Goal: Task Accomplishment & Management: Complete application form

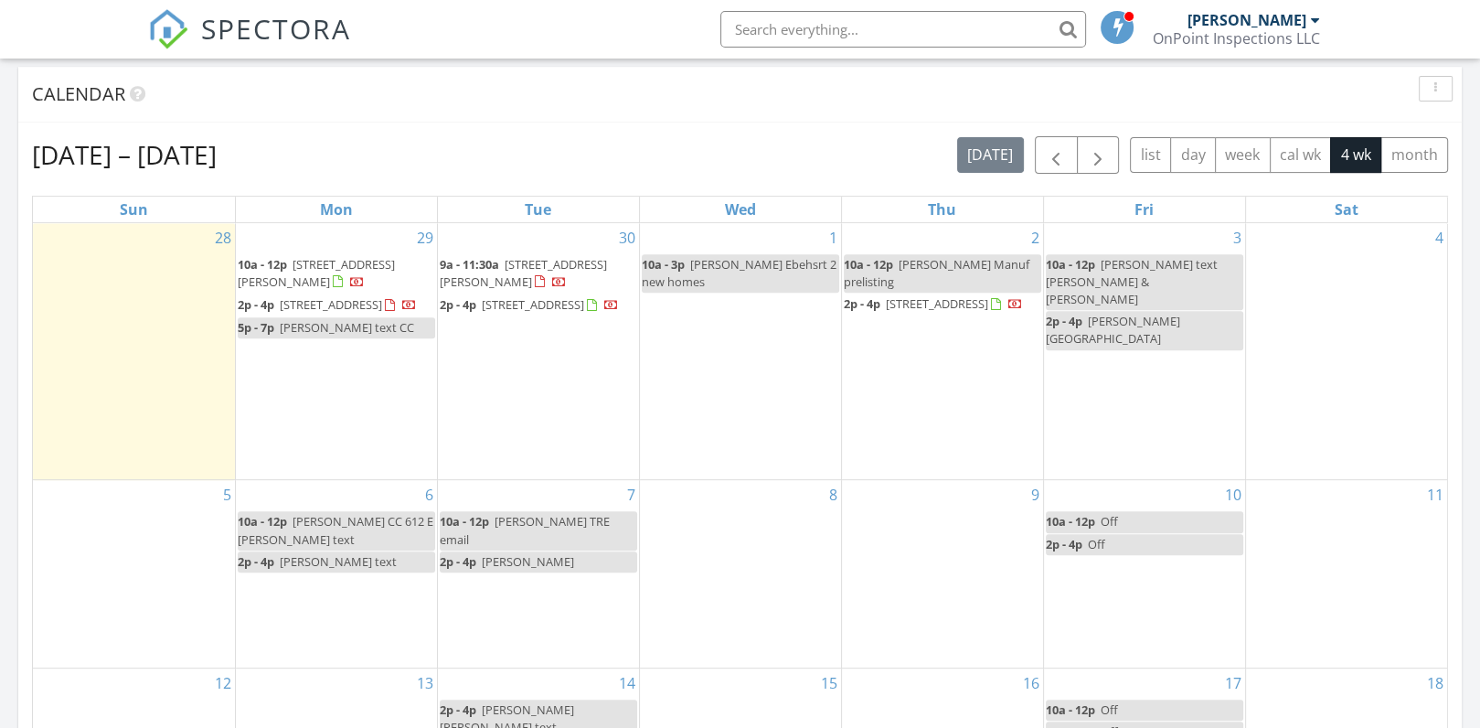
scroll to position [1691, 1509]
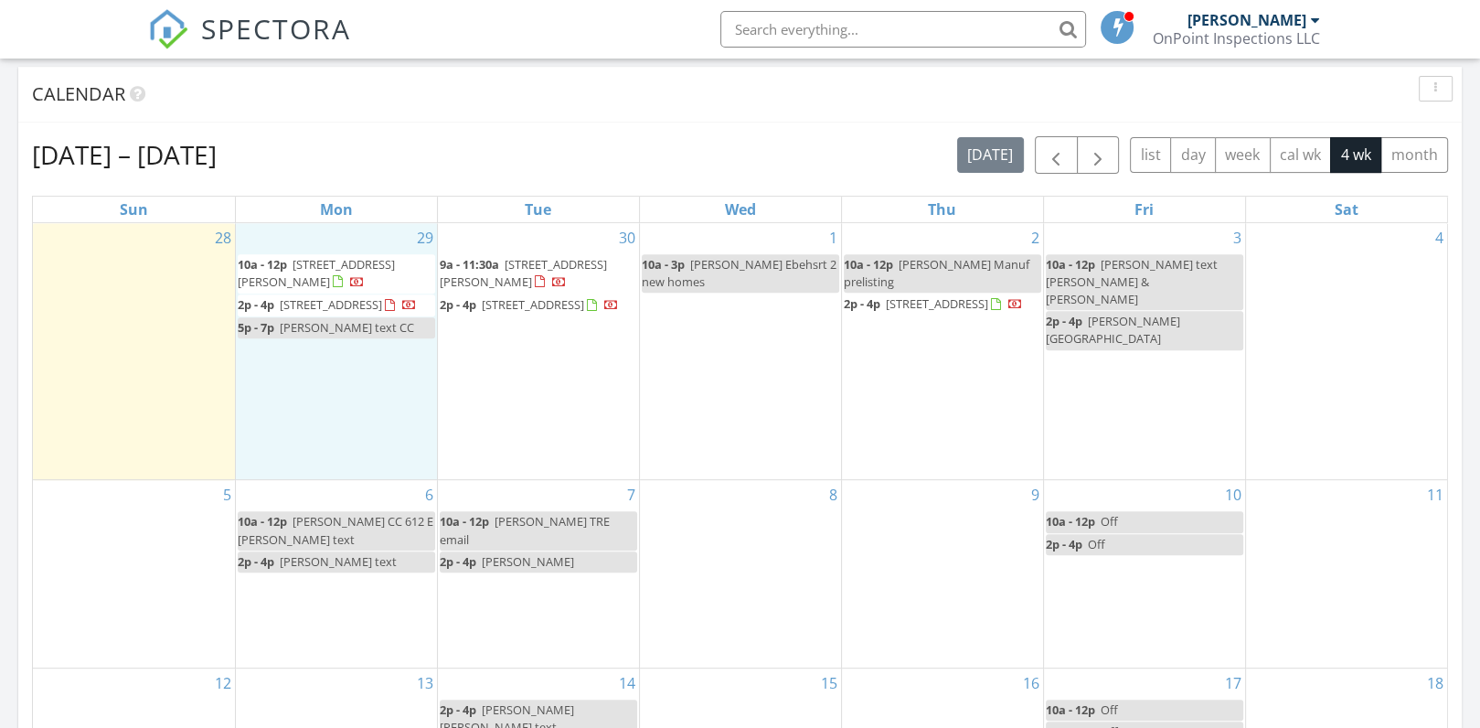
click at [385, 402] on div "29 10a - 12p 1970 Hamilton Ave, Carson City 89706 2p - 4p 2437 Chardonnay Dr, C…" at bounding box center [336, 351] width 201 height 257
click at [350, 324] on link "Inspection" at bounding box center [333, 327] width 94 height 29
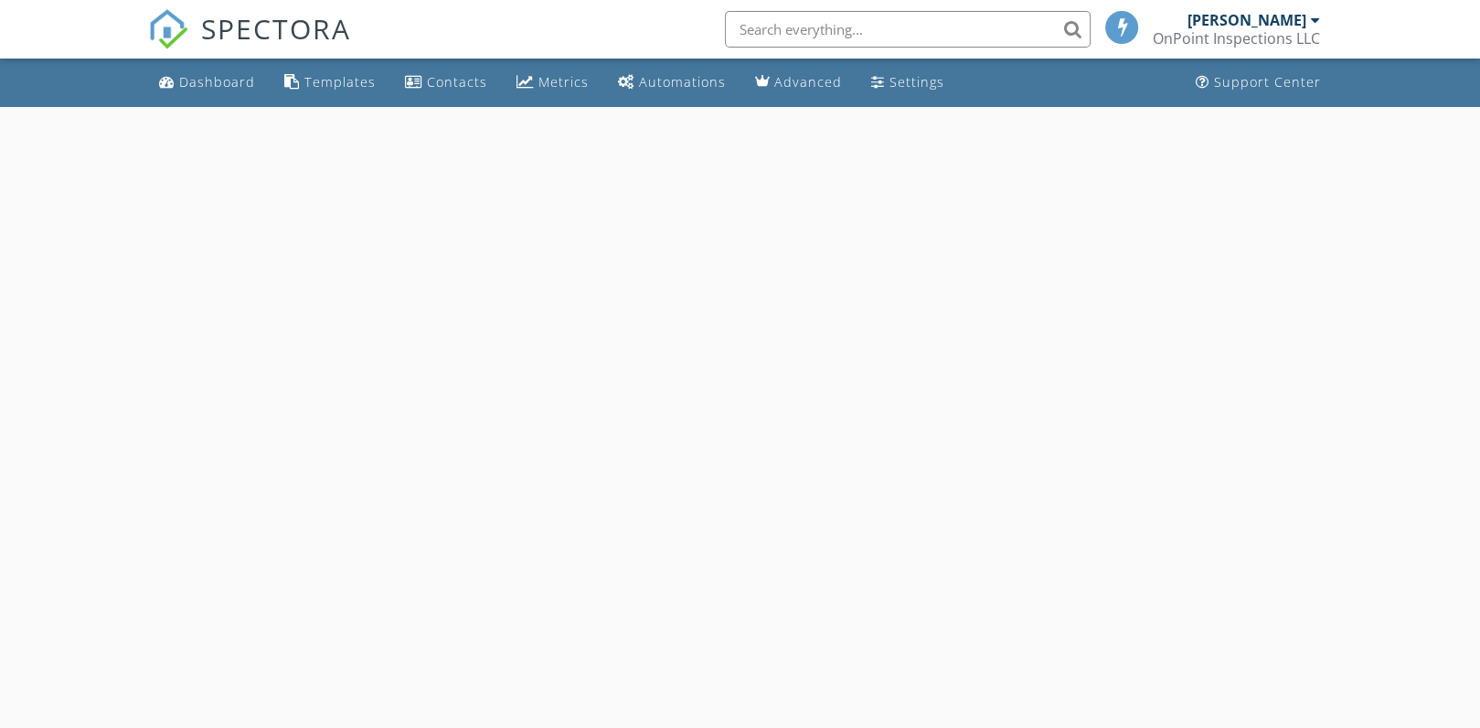
select select "8"
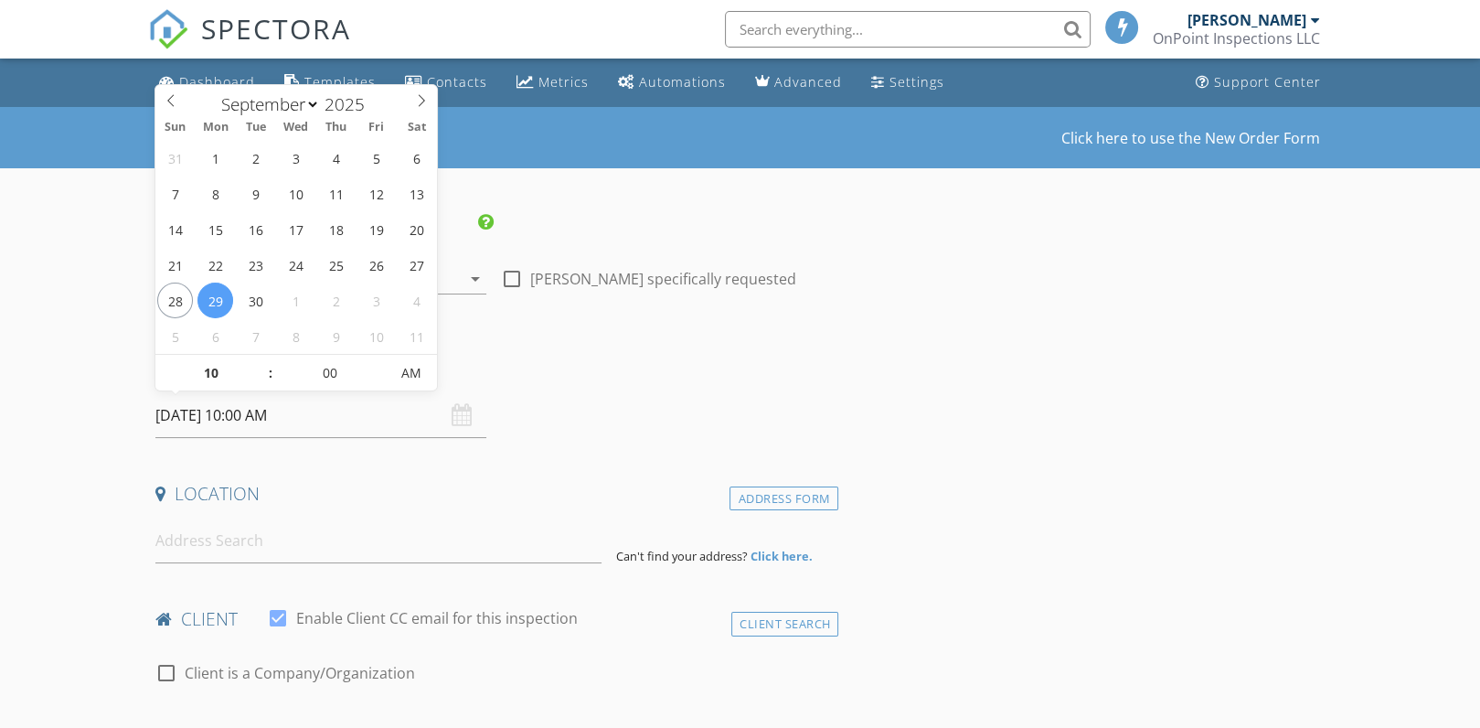
click at [236, 411] on input "09/29/2025 10:00 AM" at bounding box center [320, 415] width 331 height 45
type input "11"
type input "09/29/2025 11:00 AM"
click at [259, 359] on span at bounding box center [261, 364] width 13 height 18
type input "12"
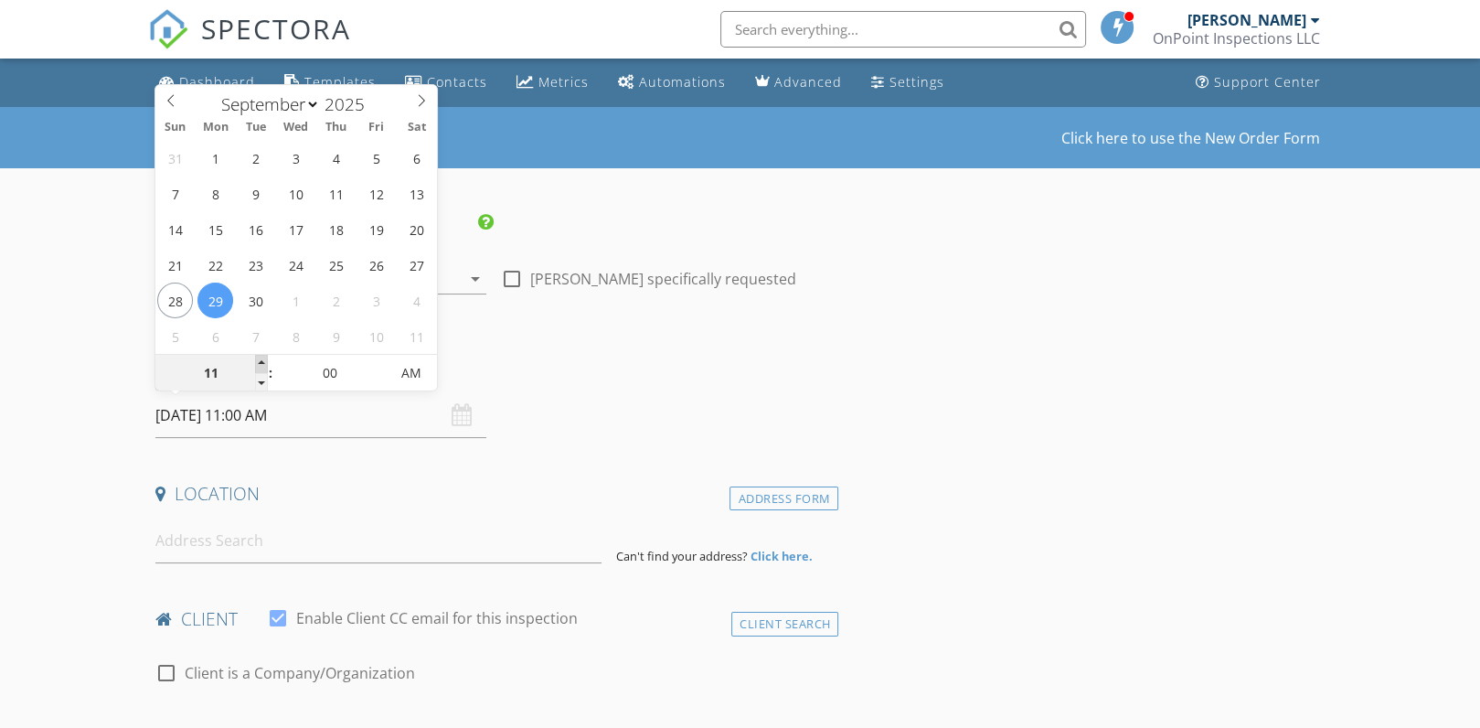
type input "09/29/2025 12:00 PM"
click at [259, 359] on span at bounding box center [261, 364] width 13 height 18
type input "01"
type input "09/29/2025 1:00 PM"
click at [259, 359] on span at bounding box center [261, 364] width 13 height 18
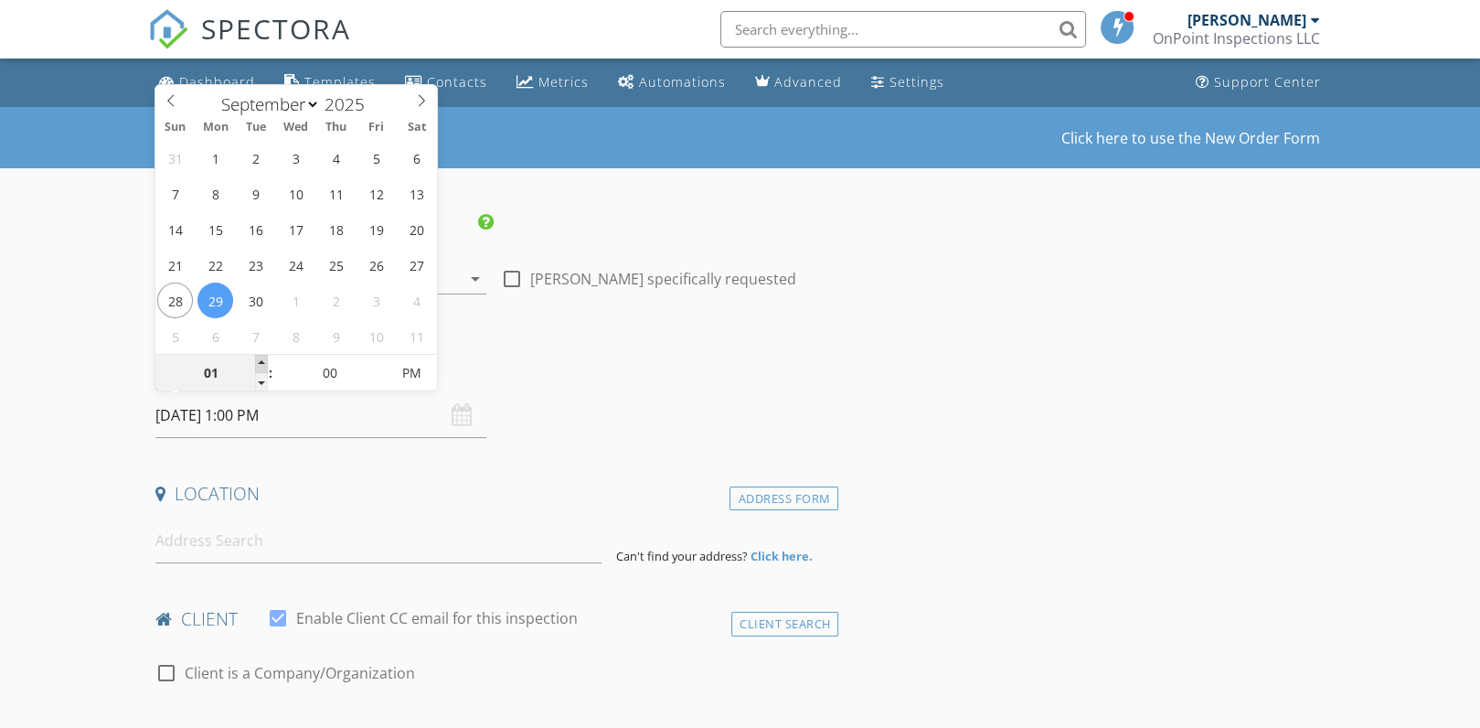
type input "02"
type input "09/29/2025 2:00 PM"
click at [259, 359] on span at bounding box center [261, 364] width 13 height 18
type input "03"
type input "09/29/2025 3:00 PM"
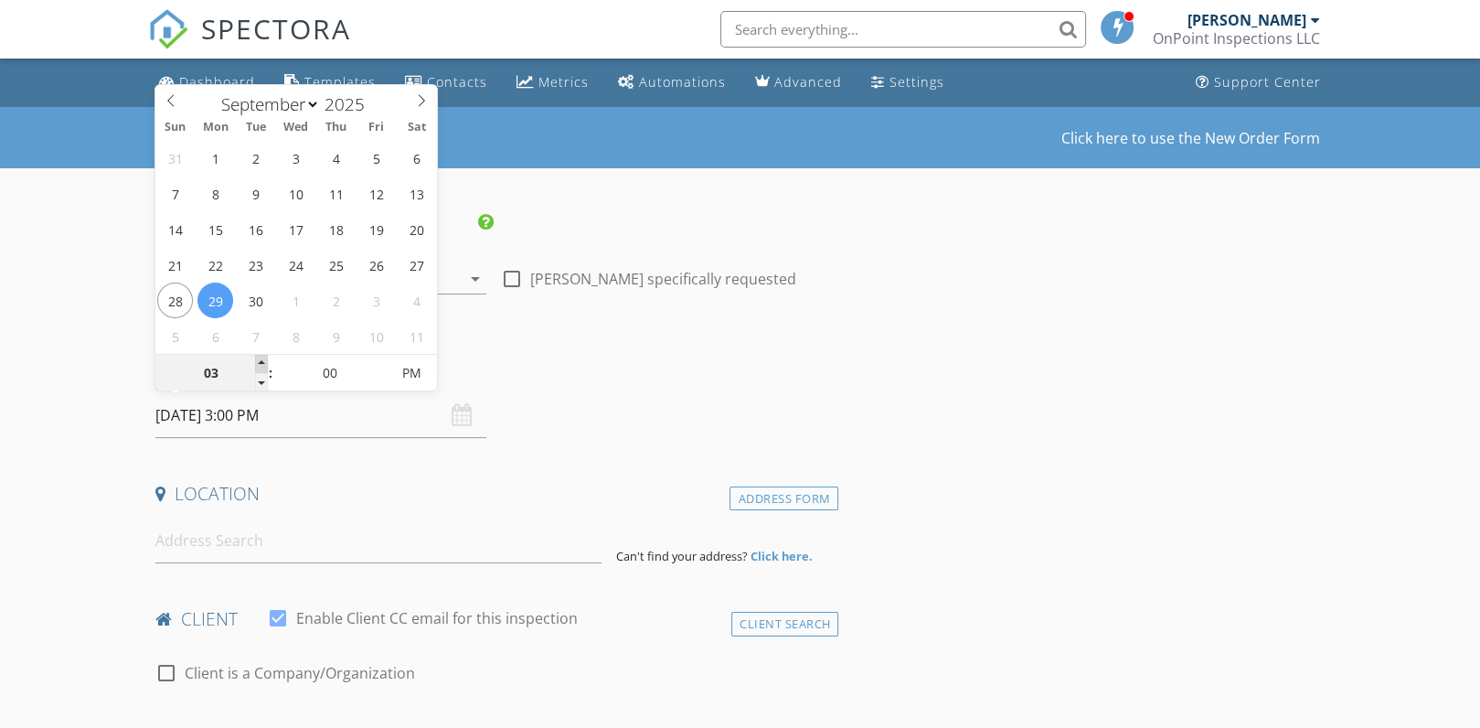
click at [259, 359] on span at bounding box center [261, 364] width 13 height 18
type input "04"
type input "09/29/2025 4:00 PM"
click at [259, 359] on span at bounding box center [261, 364] width 13 height 18
type input "05"
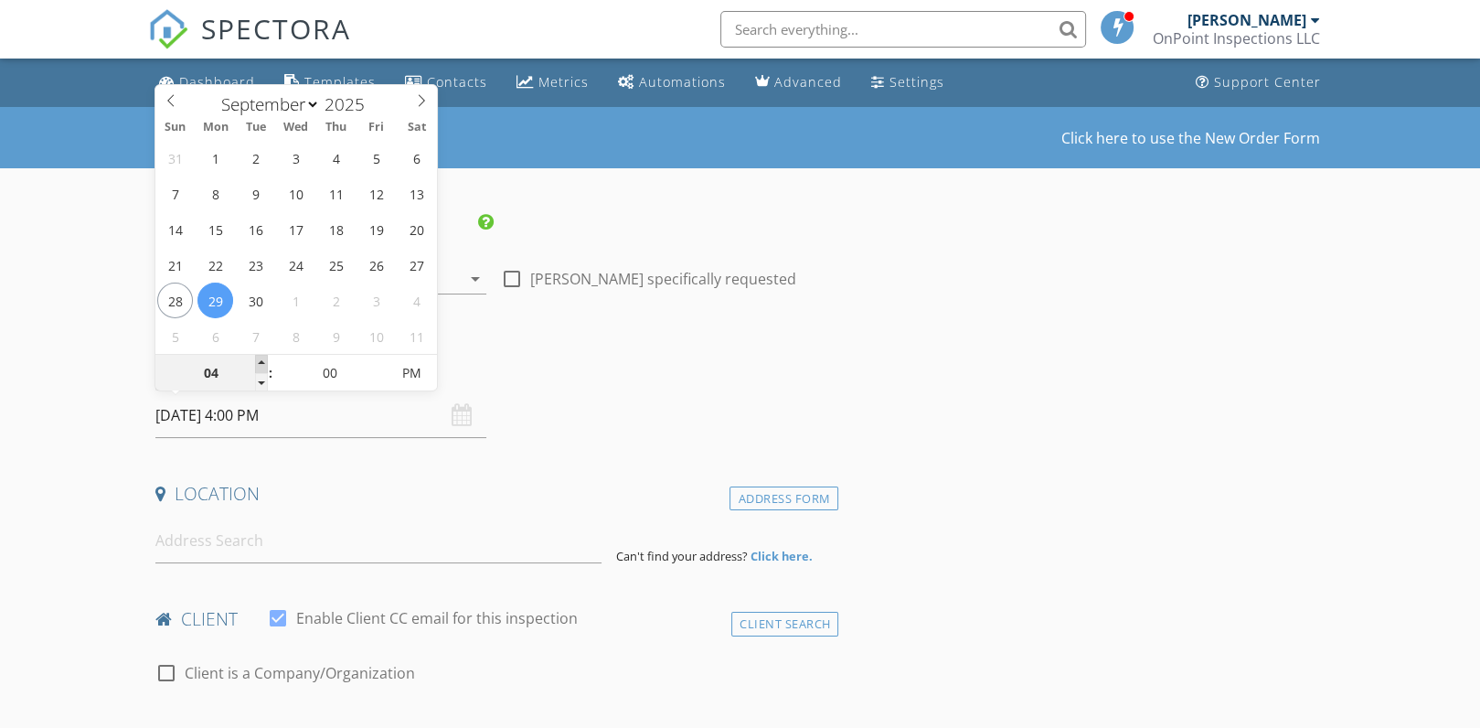
type input "[DATE] 5:00 PM"
click at [259, 359] on span at bounding box center [261, 364] width 13 height 18
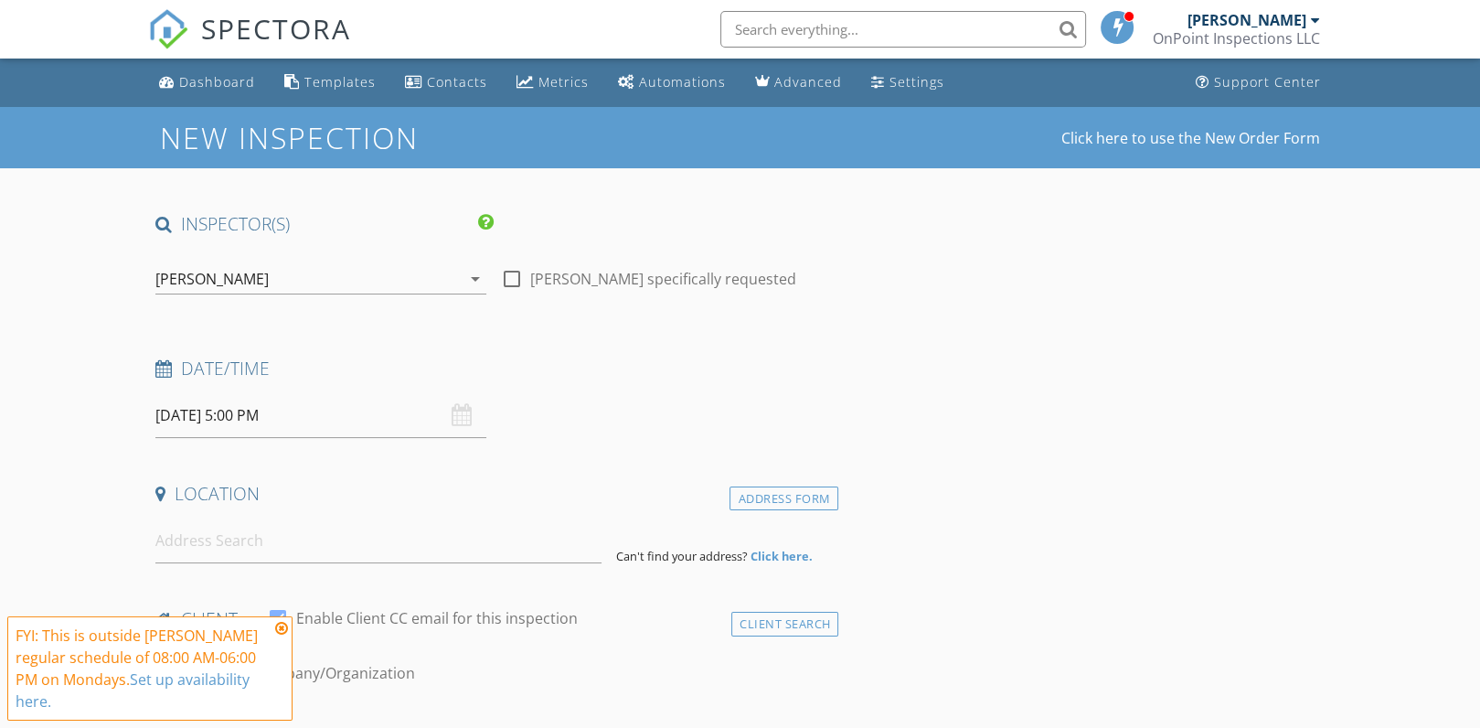
click at [275, 630] on icon at bounding box center [281, 628] width 13 height 15
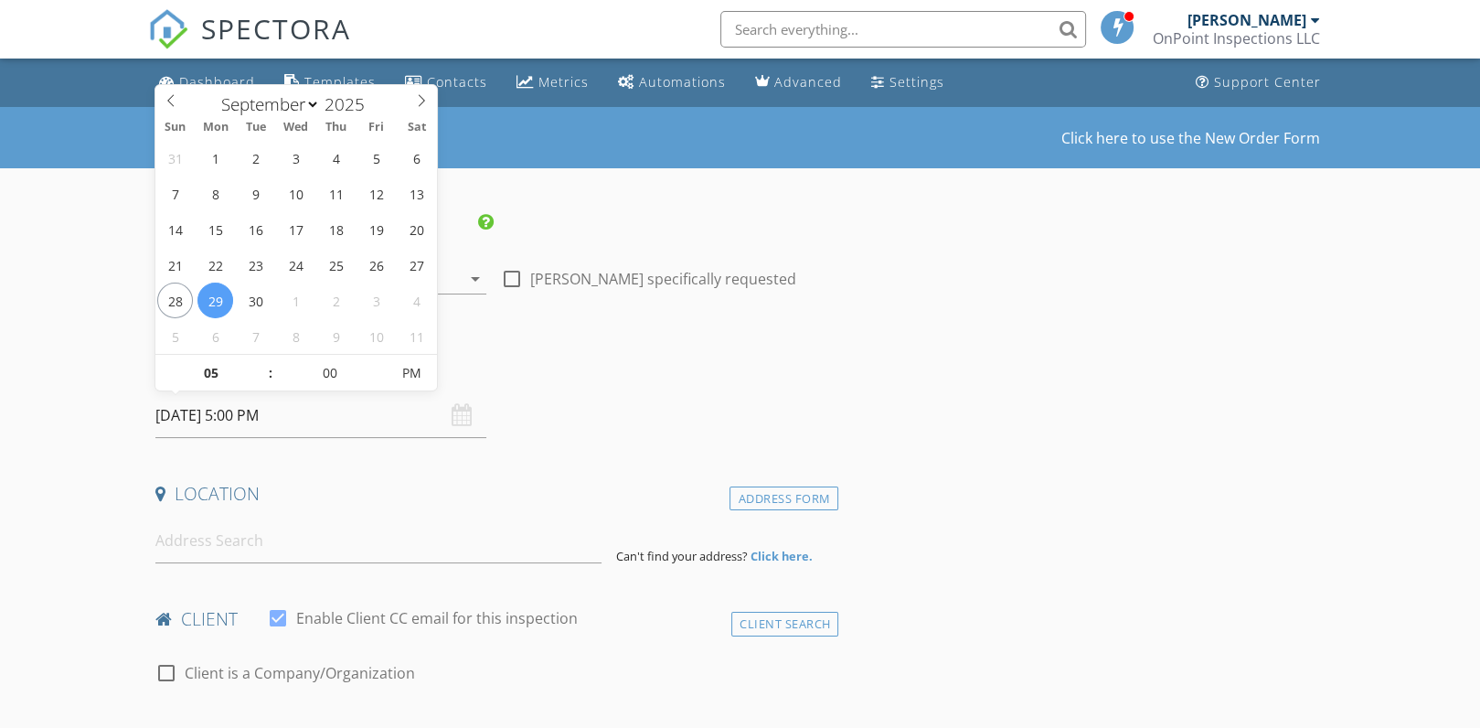
click at [242, 411] on input "[DATE] 5:00 PM" at bounding box center [320, 415] width 331 height 45
type input "04"
type input "09/29/2025 4:00 PM"
click at [260, 382] on span at bounding box center [261, 382] width 13 height 18
type input "03"
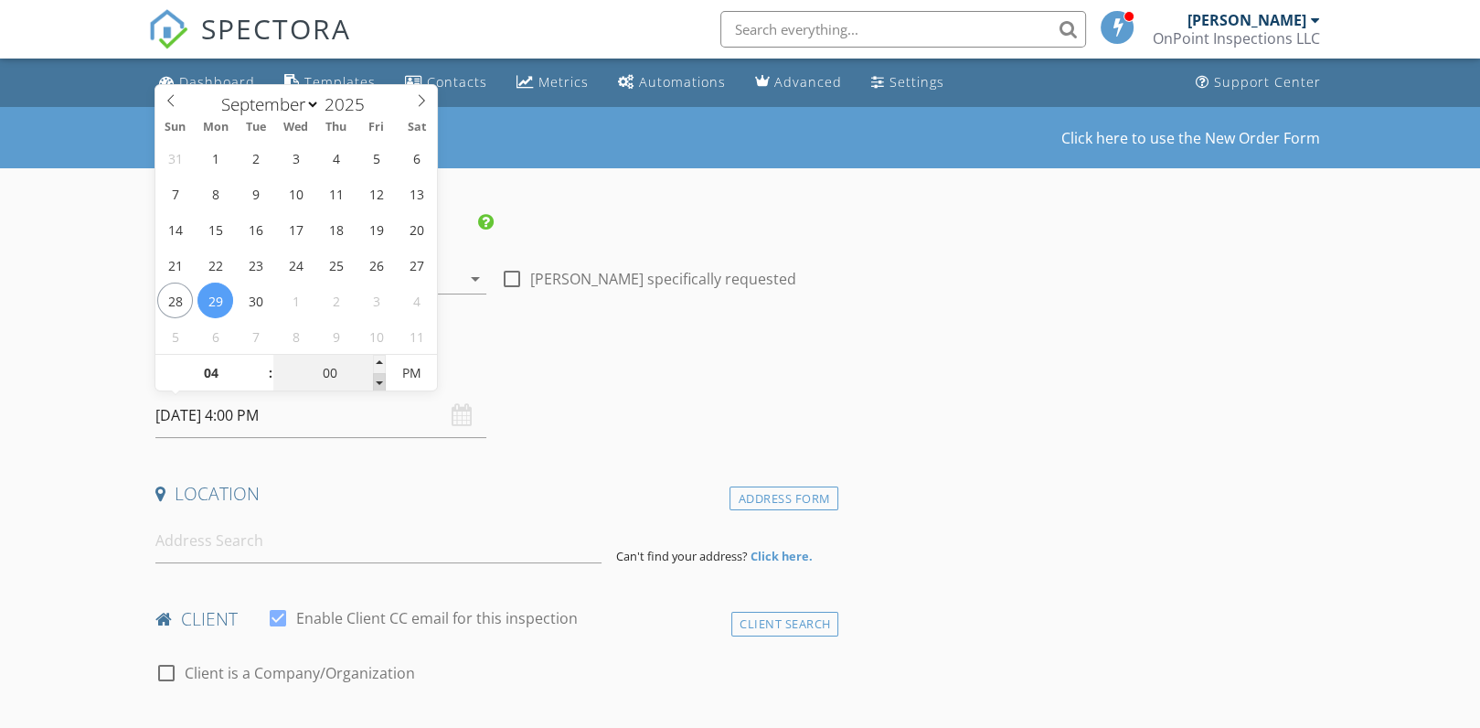
type input "55"
type input "09/29/2025 3:55 PM"
click at [379, 383] on span at bounding box center [379, 382] width 13 height 18
type input "50"
type input "09/29/2025 3:50 PM"
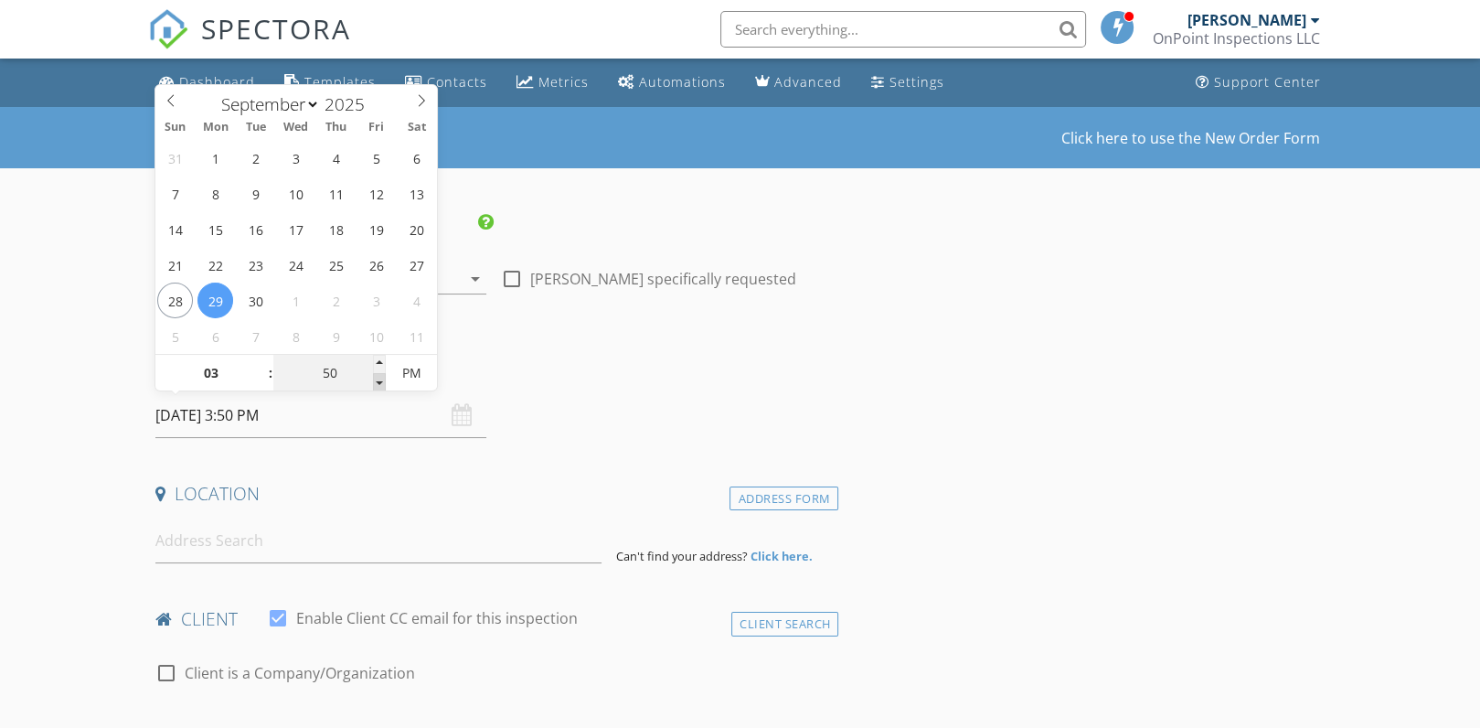
click at [379, 383] on span at bounding box center [379, 382] width 13 height 18
type input "45"
type input "09/29/2025 3:45 PM"
click at [379, 383] on span at bounding box center [379, 382] width 13 height 18
drag, startPoint x: 379, startPoint y: 383, endPoint x: 236, endPoint y: 367, distance: 143.6
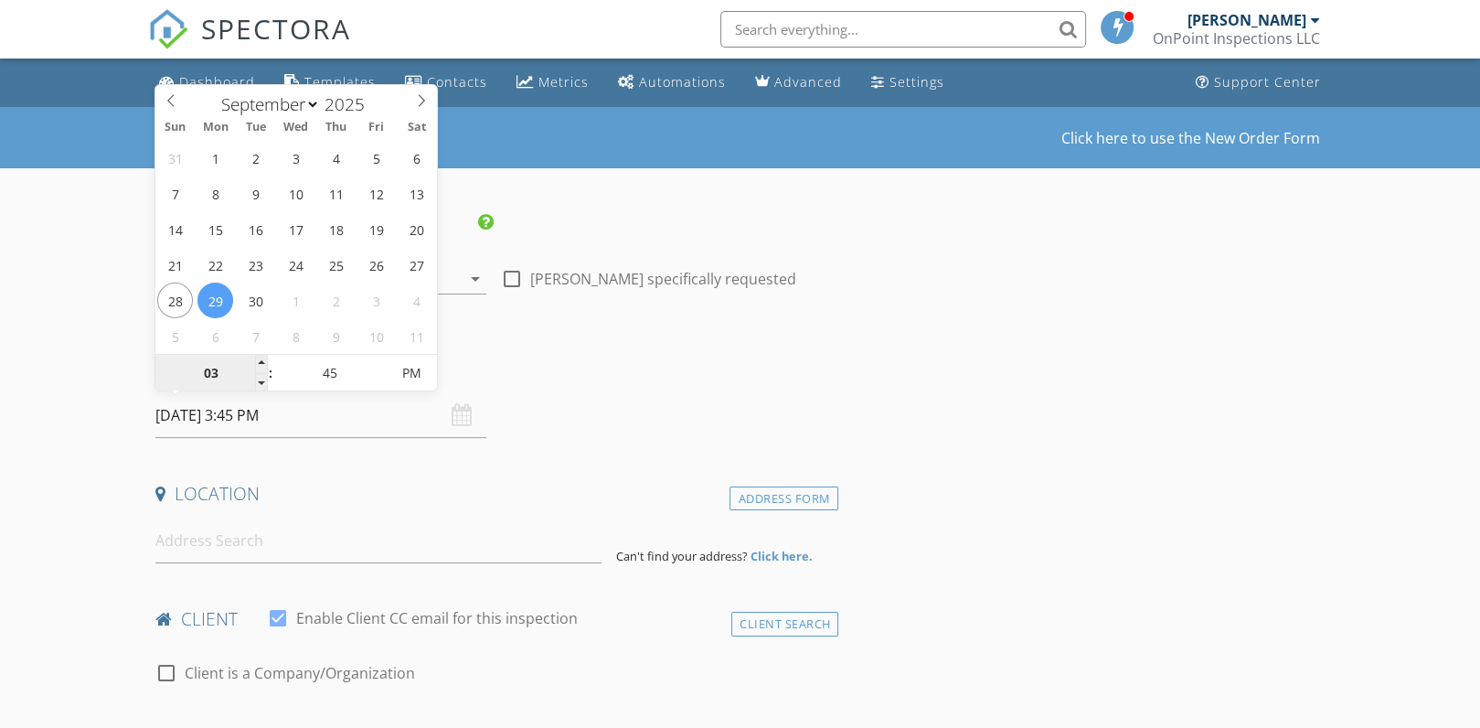
click at [236, 367] on input "03" at bounding box center [211, 374] width 112 height 37
type input "04"
type input "09/29/2025 4:45 PM"
click at [262, 360] on span at bounding box center [261, 364] width 13 height 18
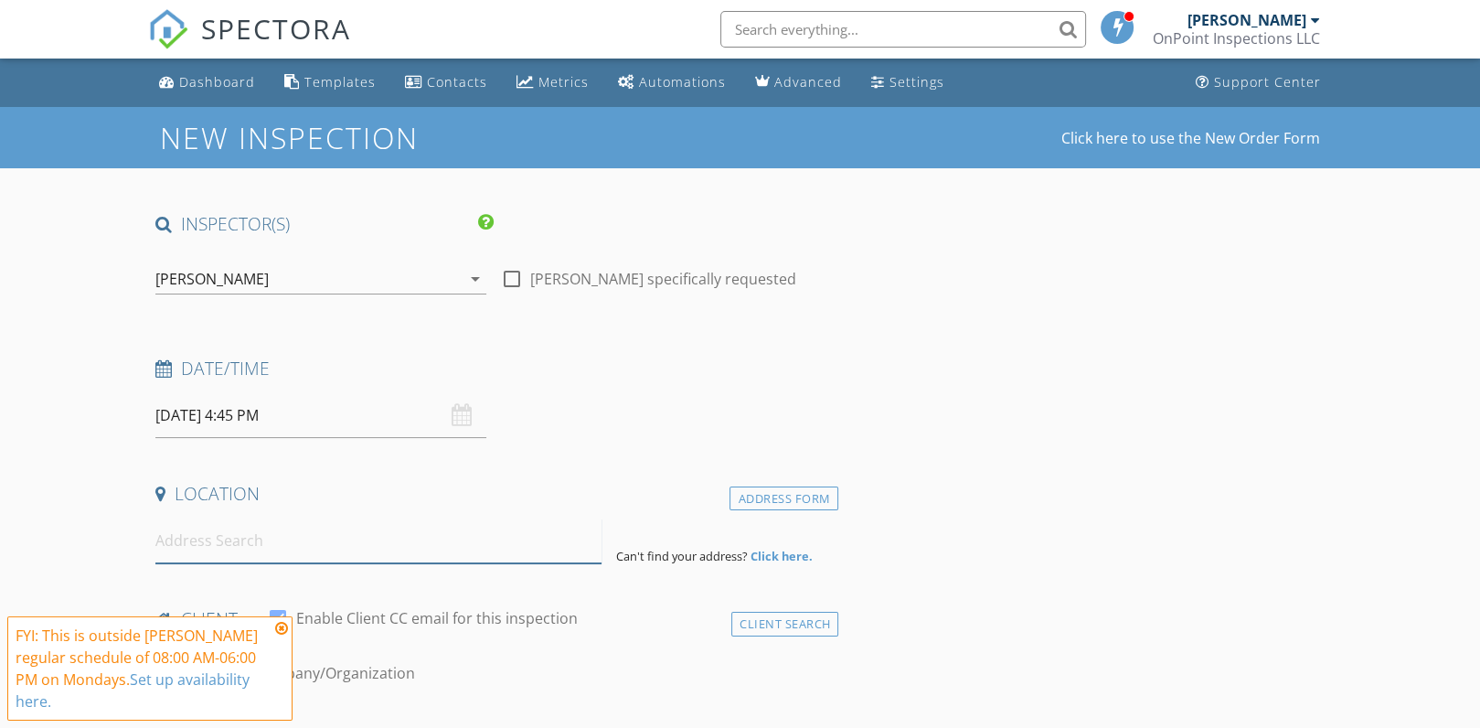
click at [233, 547] on input at bounding box center [378, 540] width 446 height 45
click at [282, 625] on icon at bounding box center [281, 628] width 13 height 15
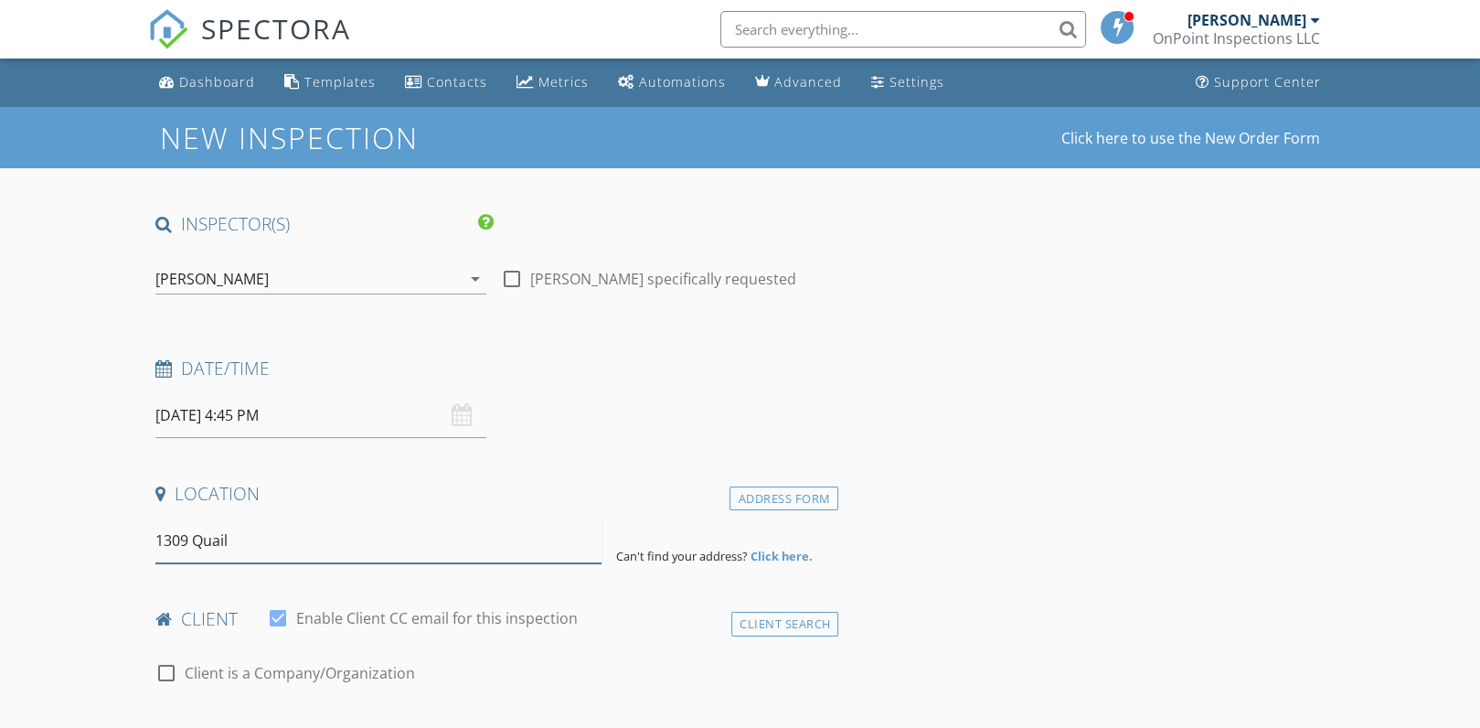
click at [272, 546] on input "1309 Quail" at bounding box center [378, 540] width 446 height 45
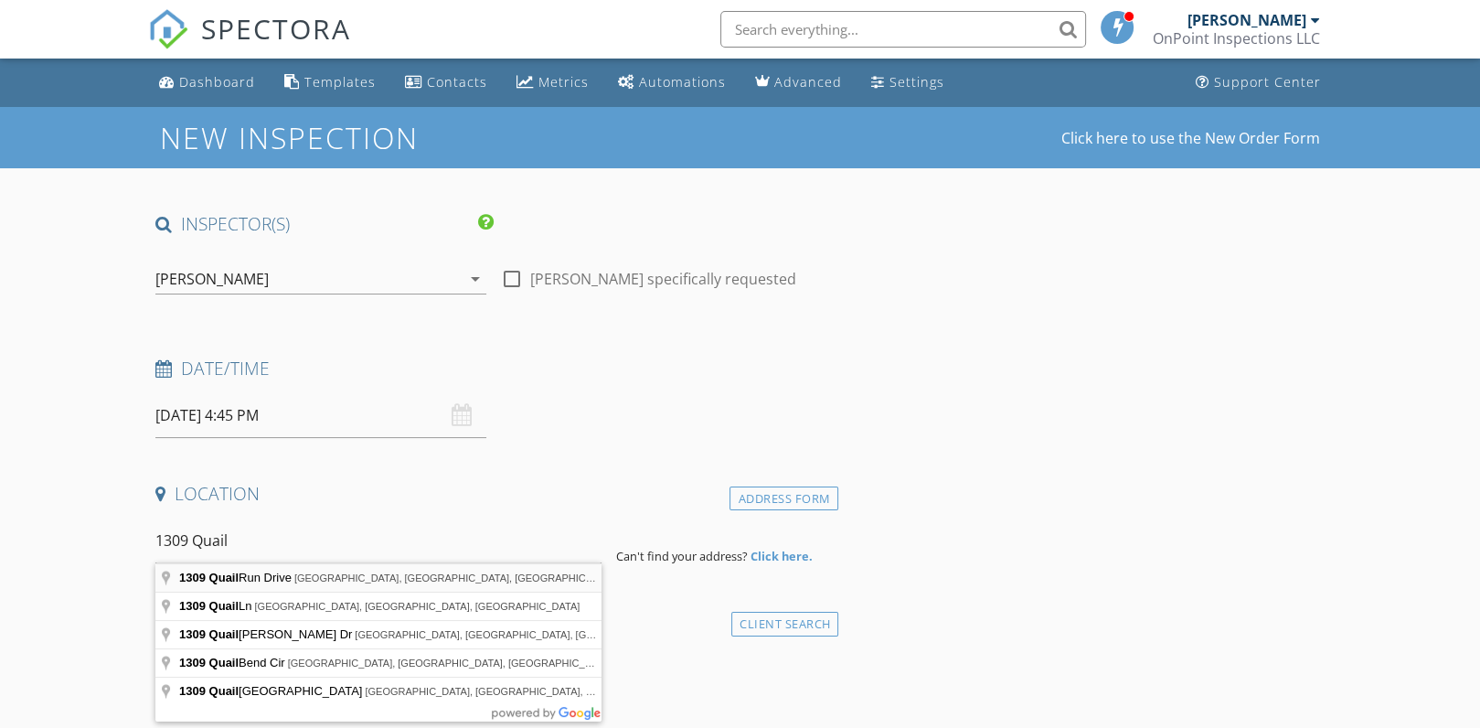
type input "1309 Quail Run Drive, Carson City, NV, USA"
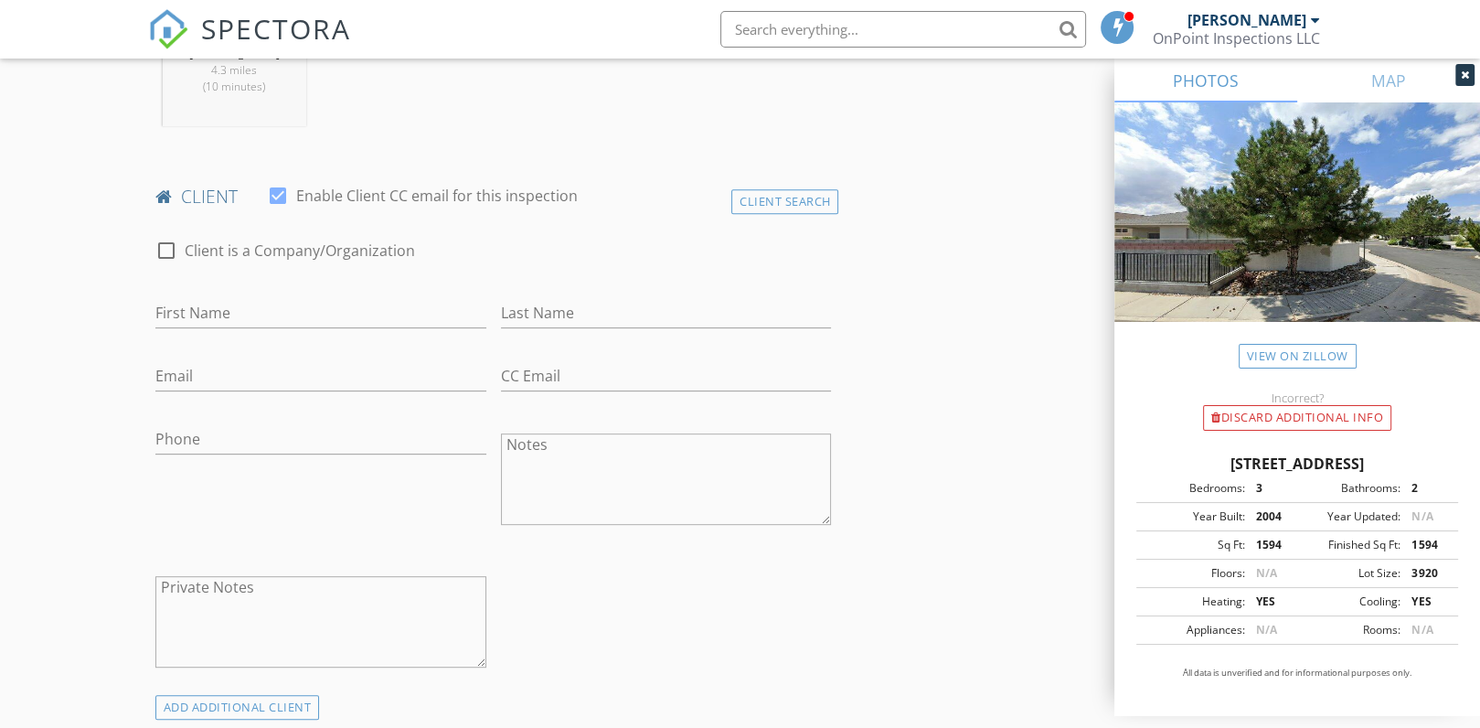
scroll to position [800, 0]
click at [248, 308] on input "First Name" at bounding box center [320, 309] width 331 height 30
type input "Jorge"
type input "Gomez"
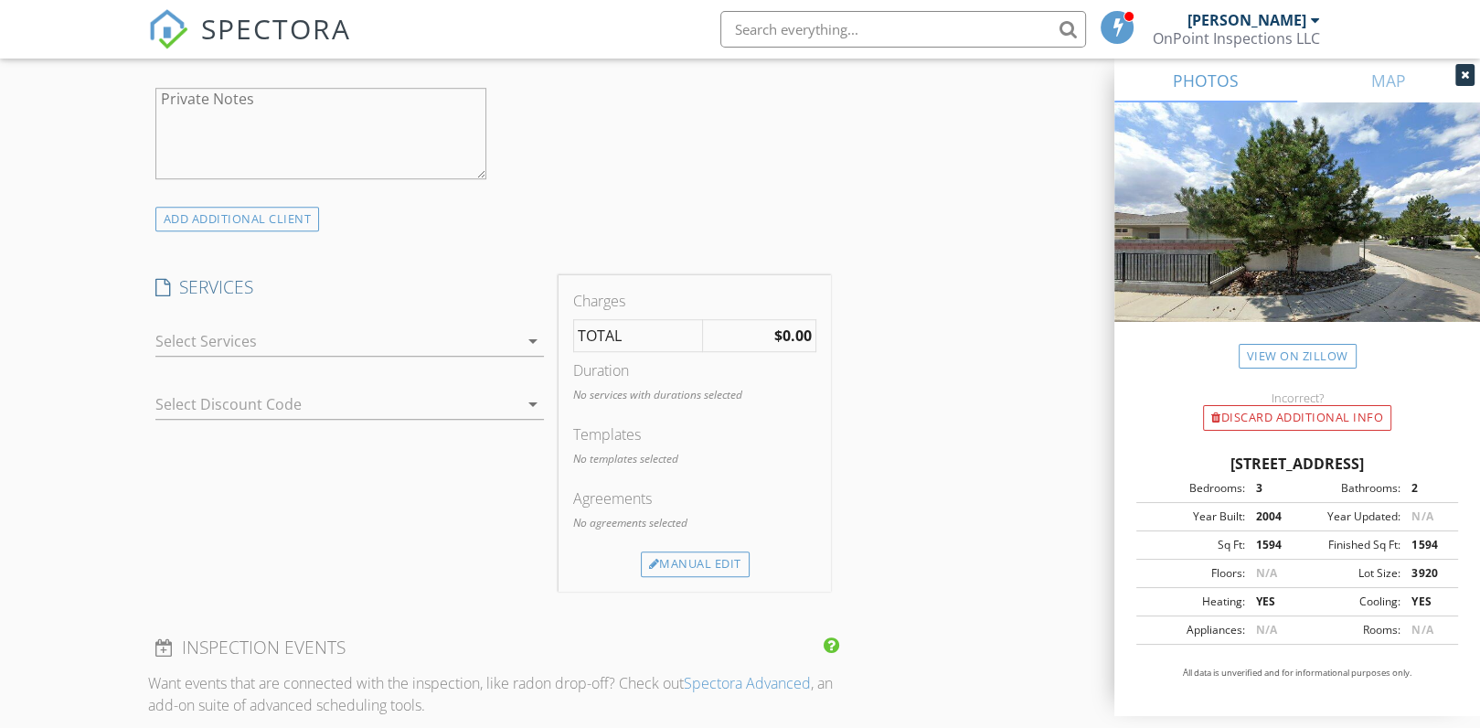
scroll to position [1285, 0]
type input "[EMAIL_ADDRESS][DOMAIN_NAME]"
click at [530, 332] on icon "arrow_drop_down" at bounding box center [533, 341] width 22 height 22
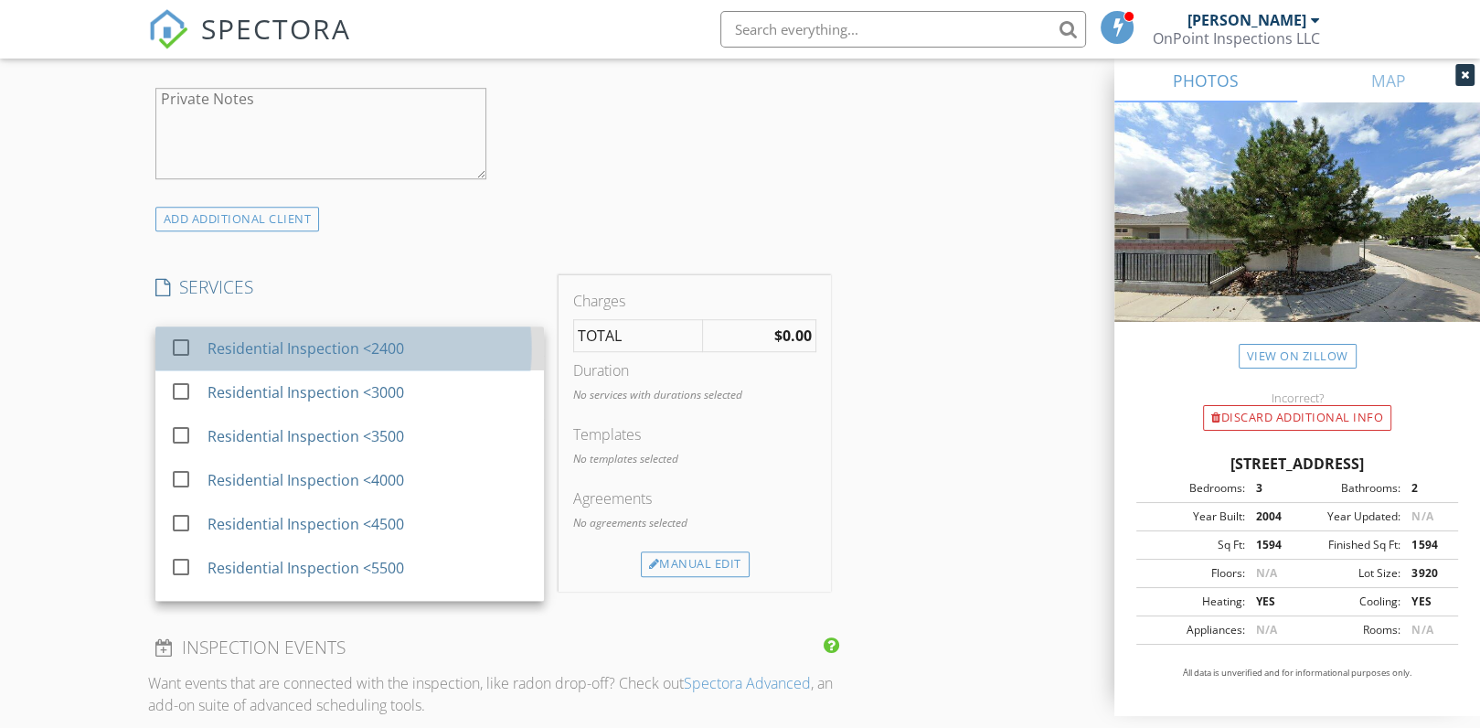
click at [318, 334] on div "Residential Inspection <2400" at bounding box center [369, 348] width 322 height 37
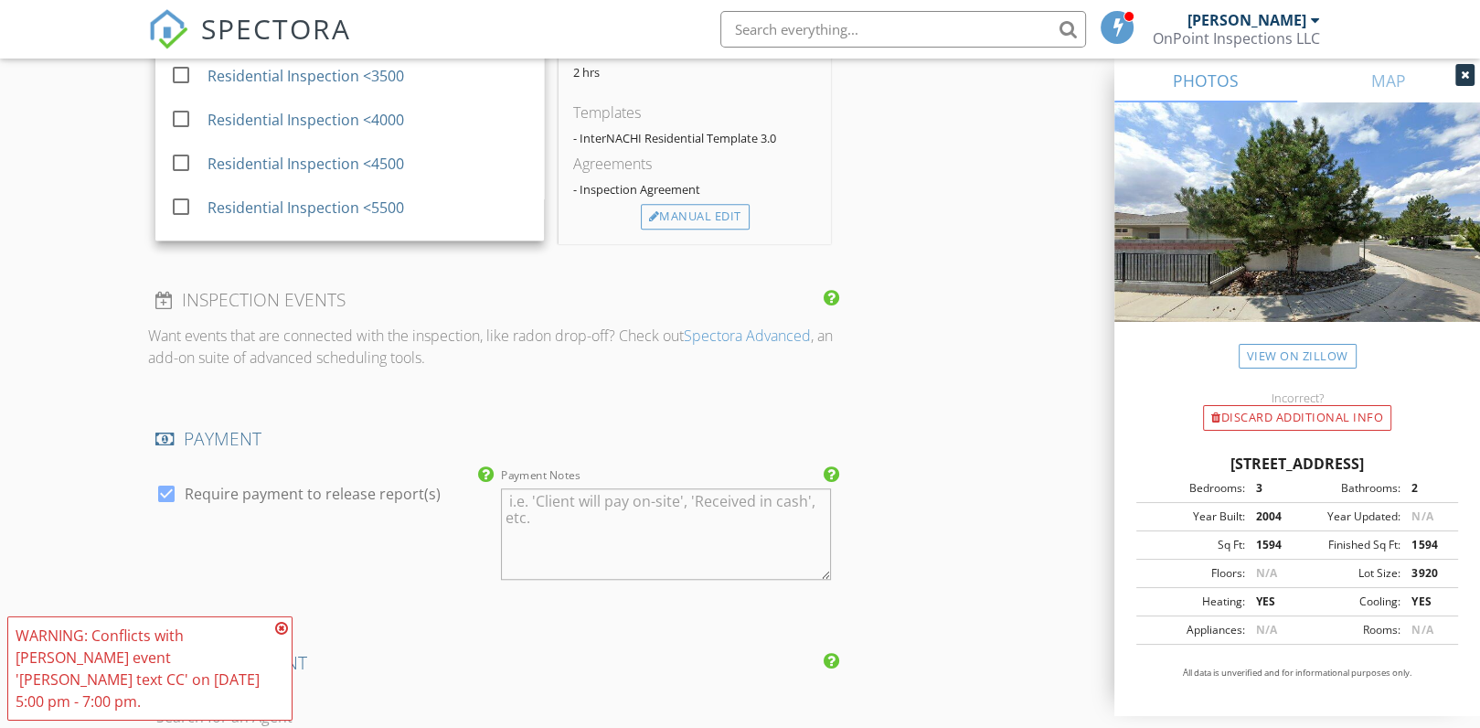
scroll to position [1659, 0]
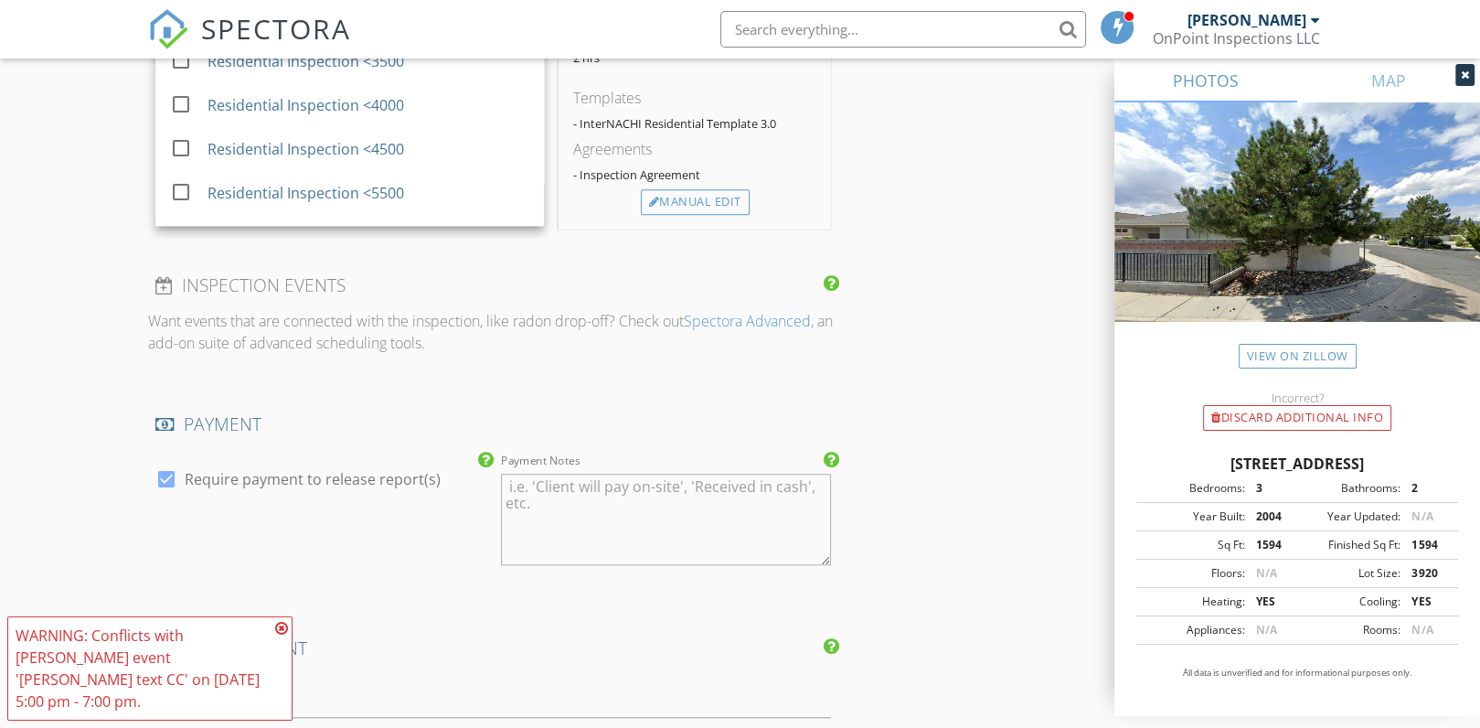
click at [278, 635] on icon at bounding box center [281, 628] width 13 height 15
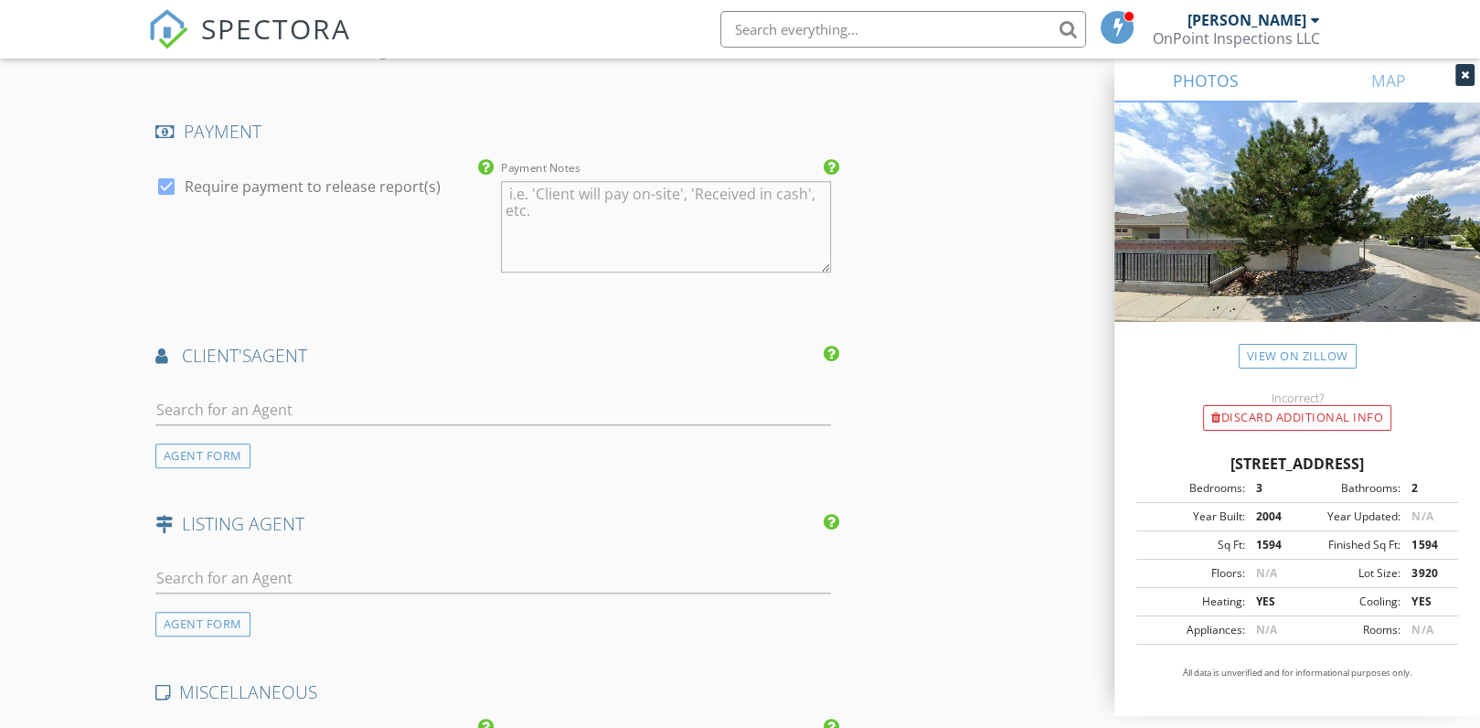
scroll to position [1954, 0]
click at [272, 407] on input "text" at bounding box center [493, 408] width 677 height 30
click at [560, 357] on h4 "client's AGENT" at bounding box center [493, 354] width 677 height 24
click at [285, 411] on input "Miguel" at bounding box center [493, 408] width 677 height 30
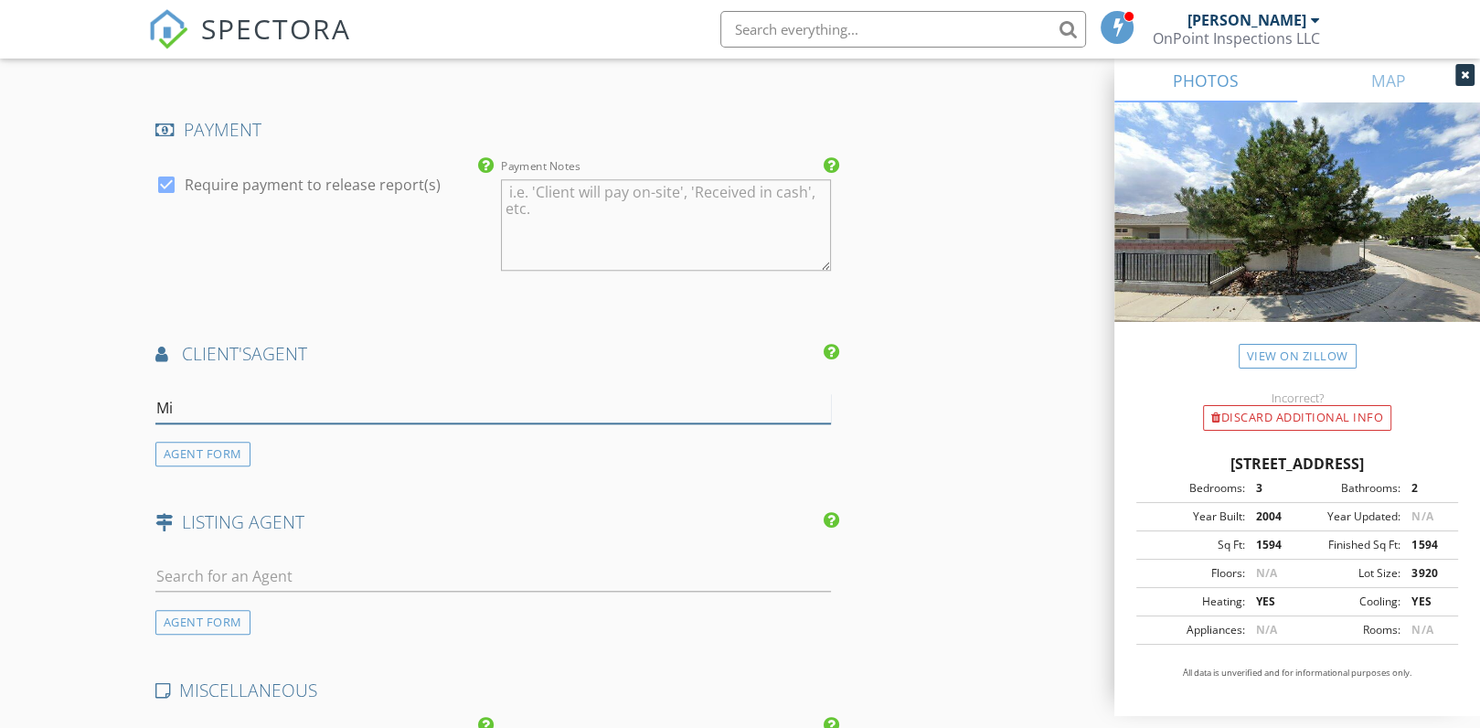
type input "M"
click at [230, 451] on div "AGENT FORM" at bounding box center [202, 454] width 95 height 25
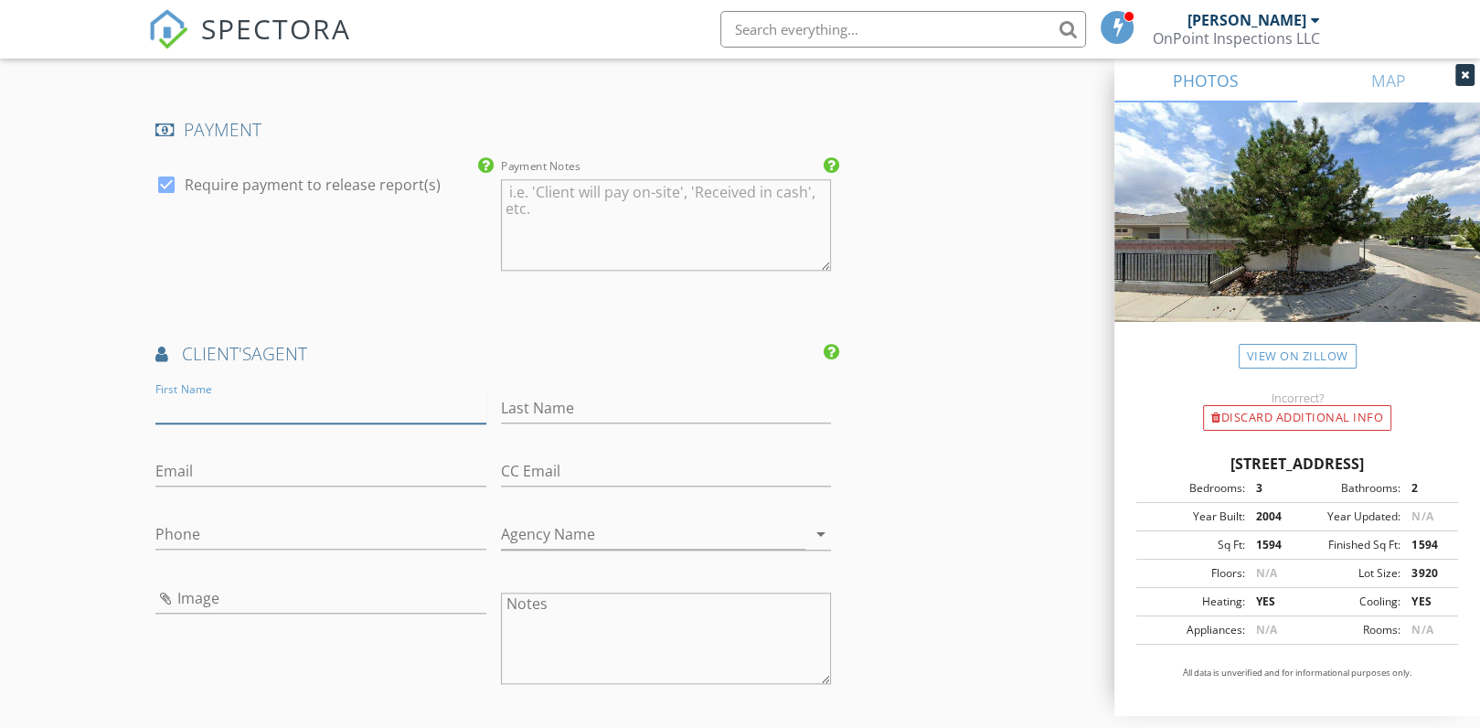
click at [263, 410] on input "First Name" at bounding box center [320, 408] width 331 height 30
type input "Miguel"
type input "Mezquita"
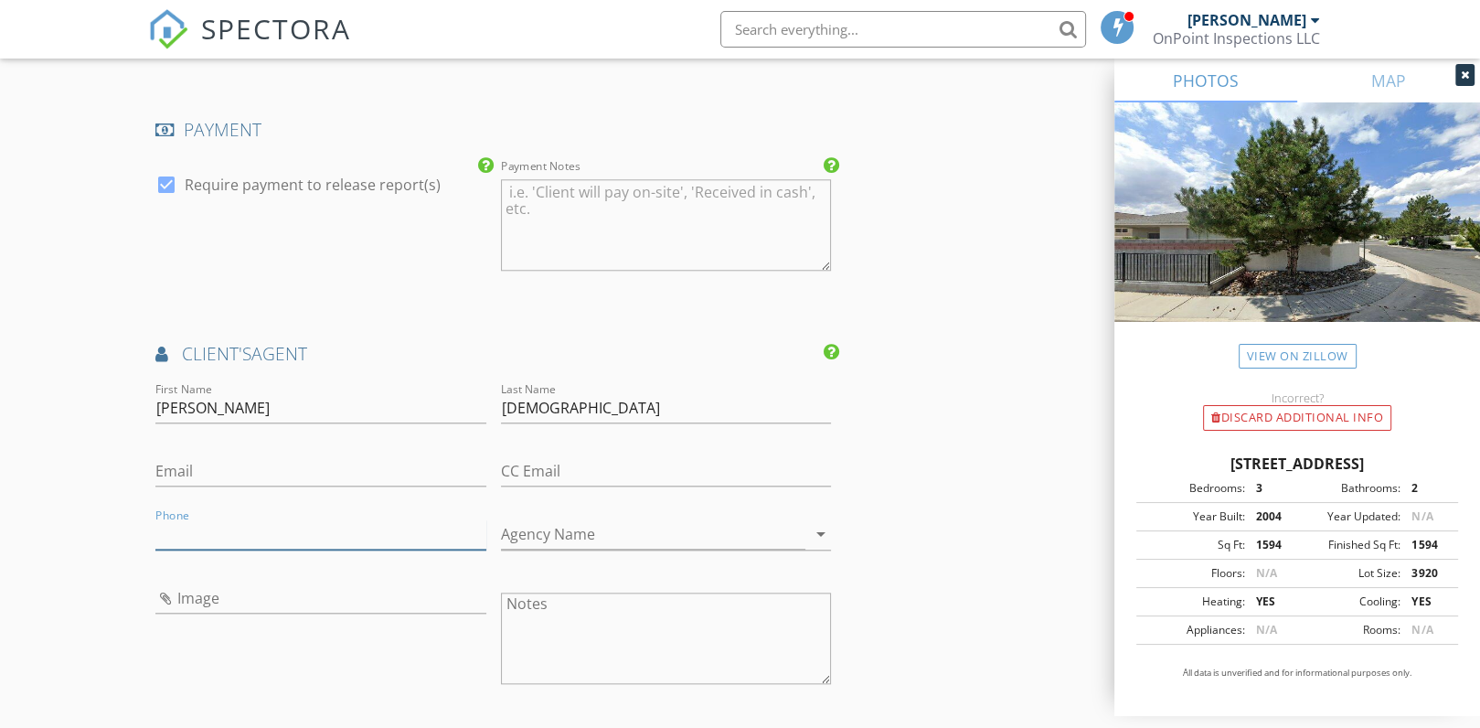
click at [303, 533] on input "Phone" at bounding box center [320, 534] width 331 height 30
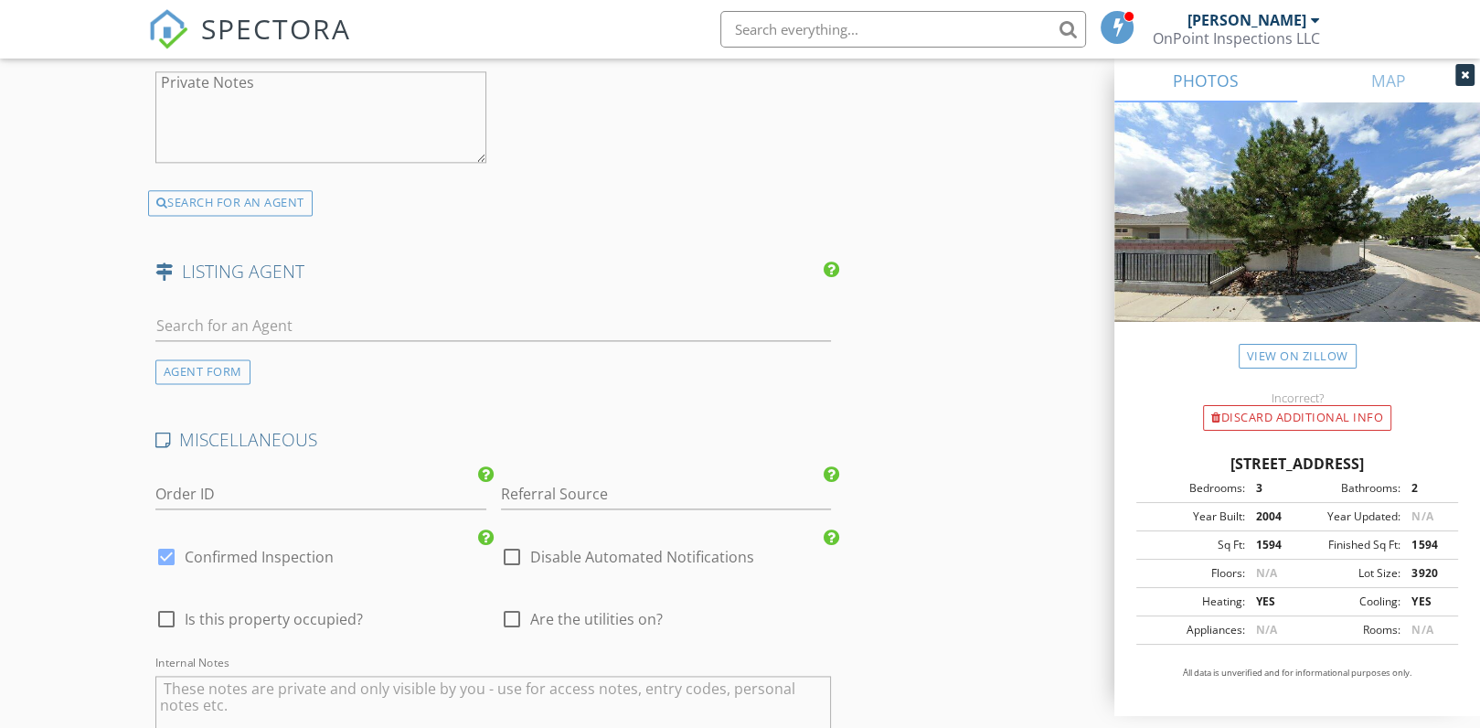
scroll to position [2630, 0]
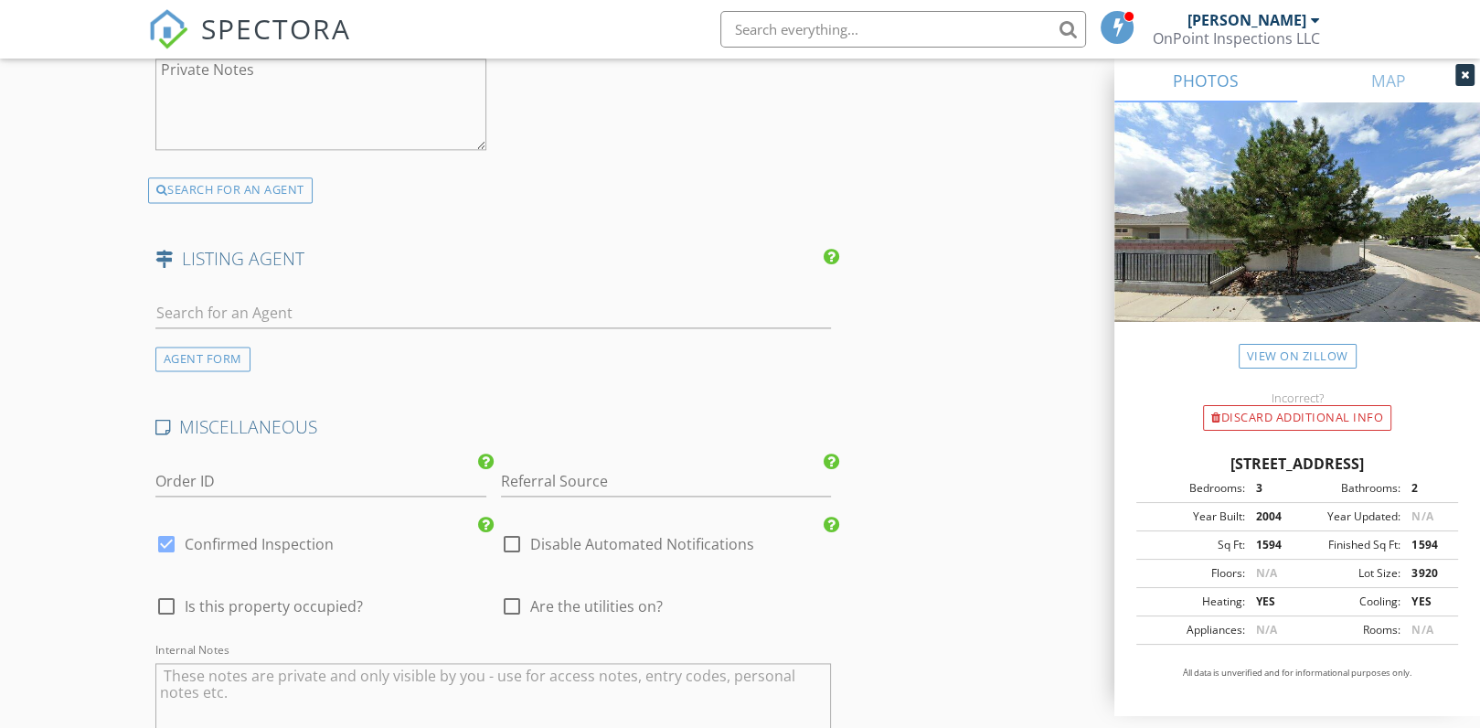
type input "[PHONE_NUMBER]"
drag, startPoint x: 1138, startPoint y: 461, endPoint x: 1278, endPoint y: 464, distance: 139.9
click at [1278, 464] on div "1309 Quail Run Dr, Carson City NV 89701" at bounding box center [1297, 464] width 322 height 22
copy div "1309 Quail Run Dr"
click at [258, 309] on input "text" at bounding box center [493, 313] width 677 height 30
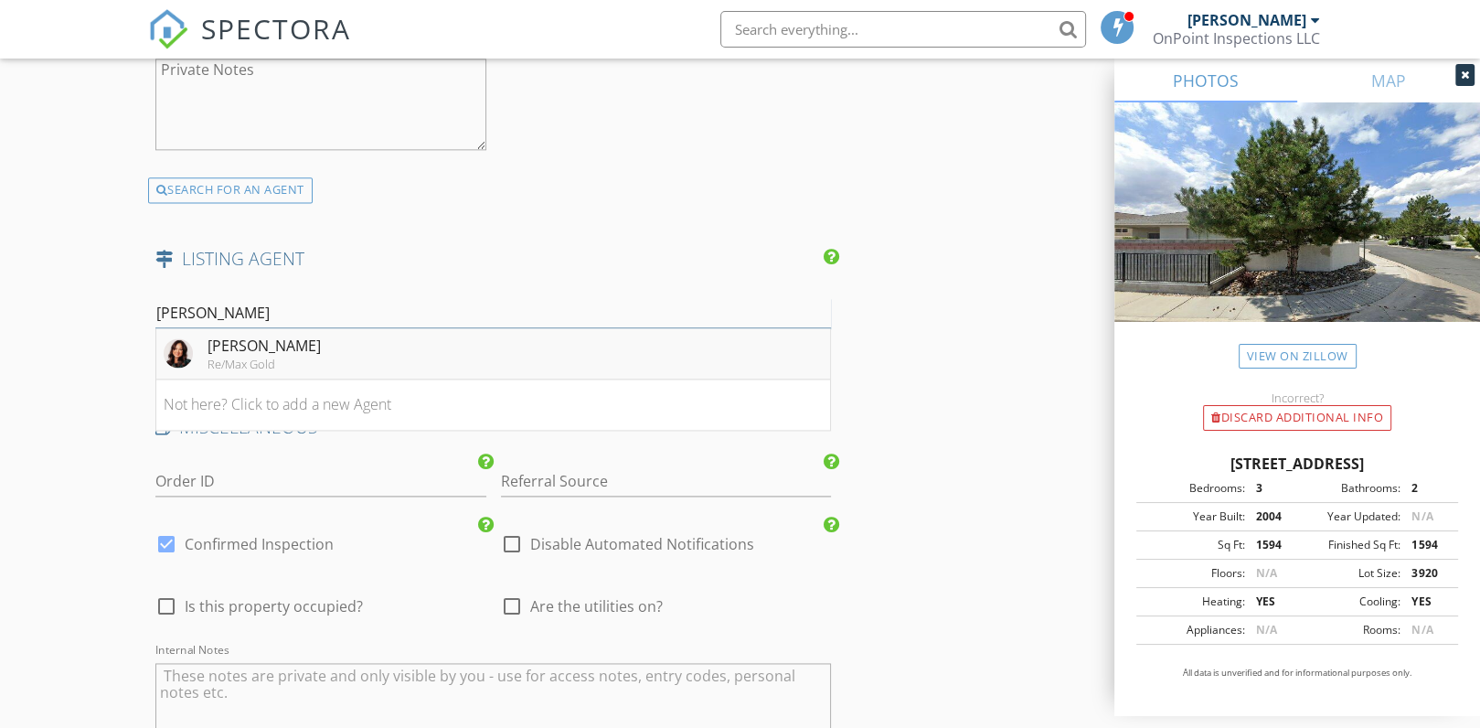
type input "Janice"
click at [249, 358] on div "Re/Max Gold" at bounding box center [264, 364] width 113 height 15
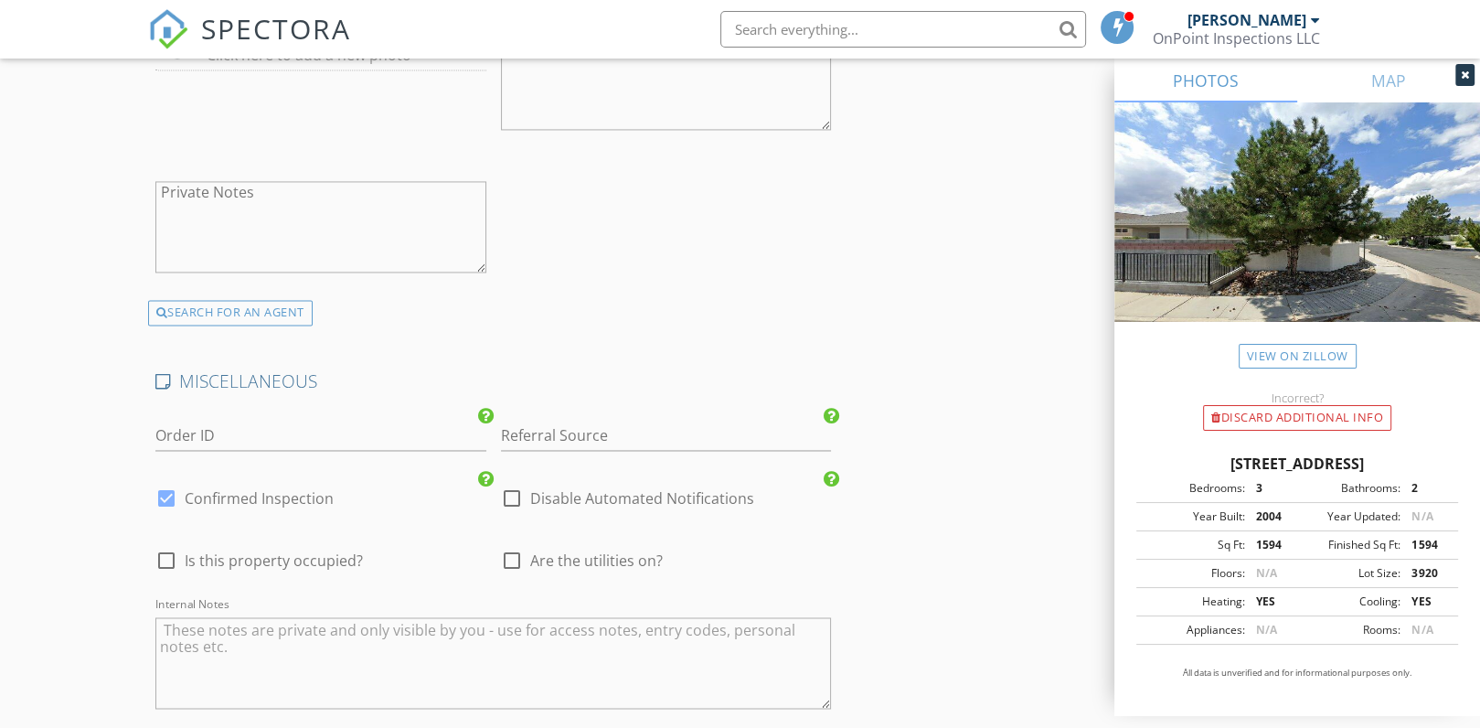
scroll to position [3093, 0]
click at [579, 431] on input "Referral Source" at bounding box center [666, 435] width 331 height 30
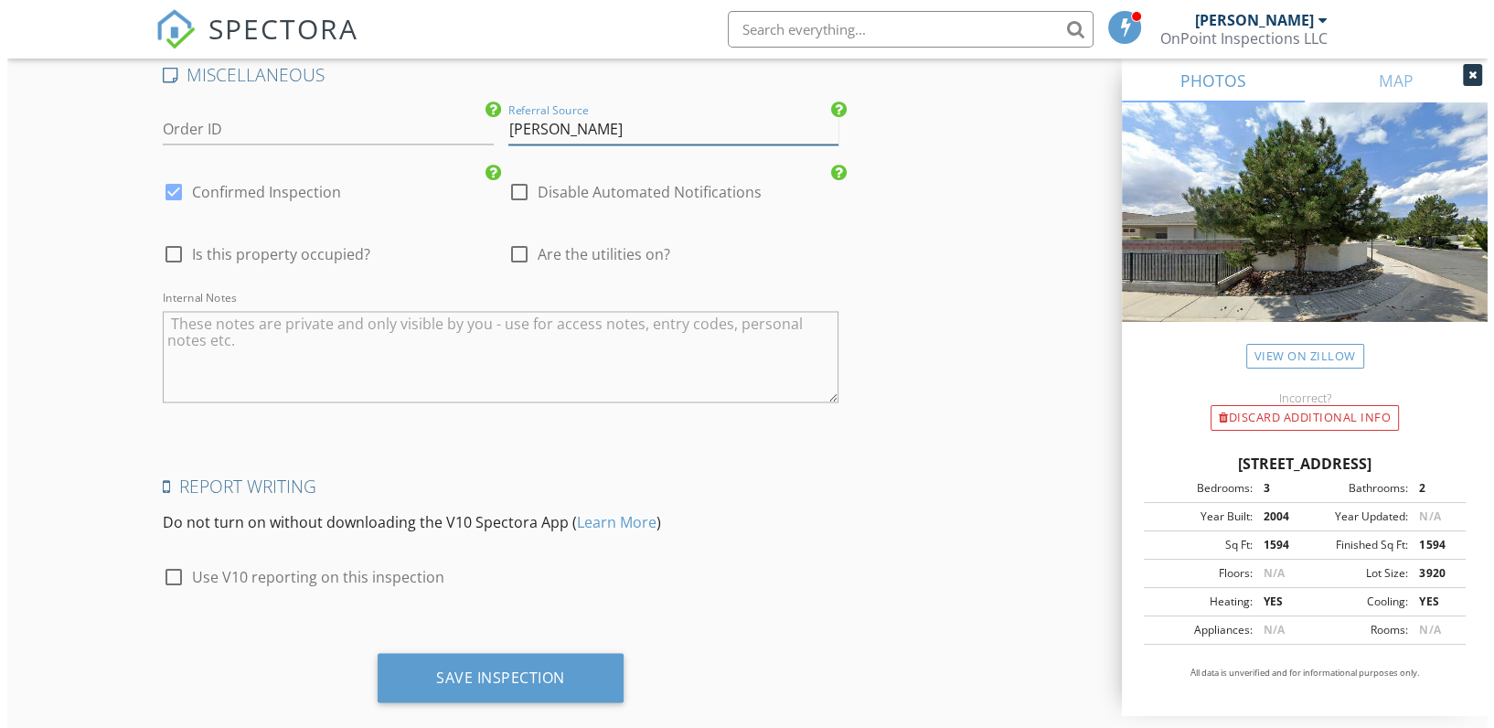
scroll to position [3426, 0]
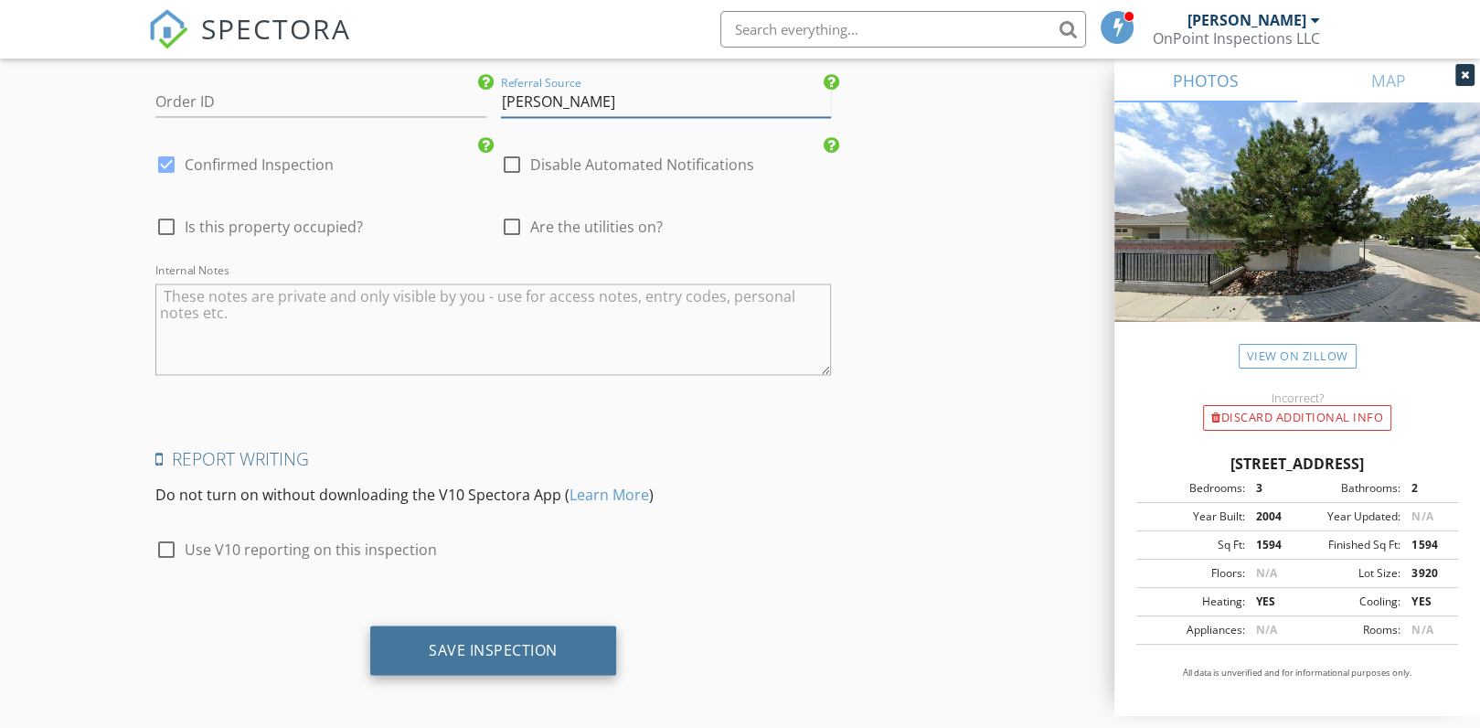
type input "[PERSON_NAME]"
click at [507, 641] on div "Save Inspection" at bounding box center [493, 649] width 129 height 18
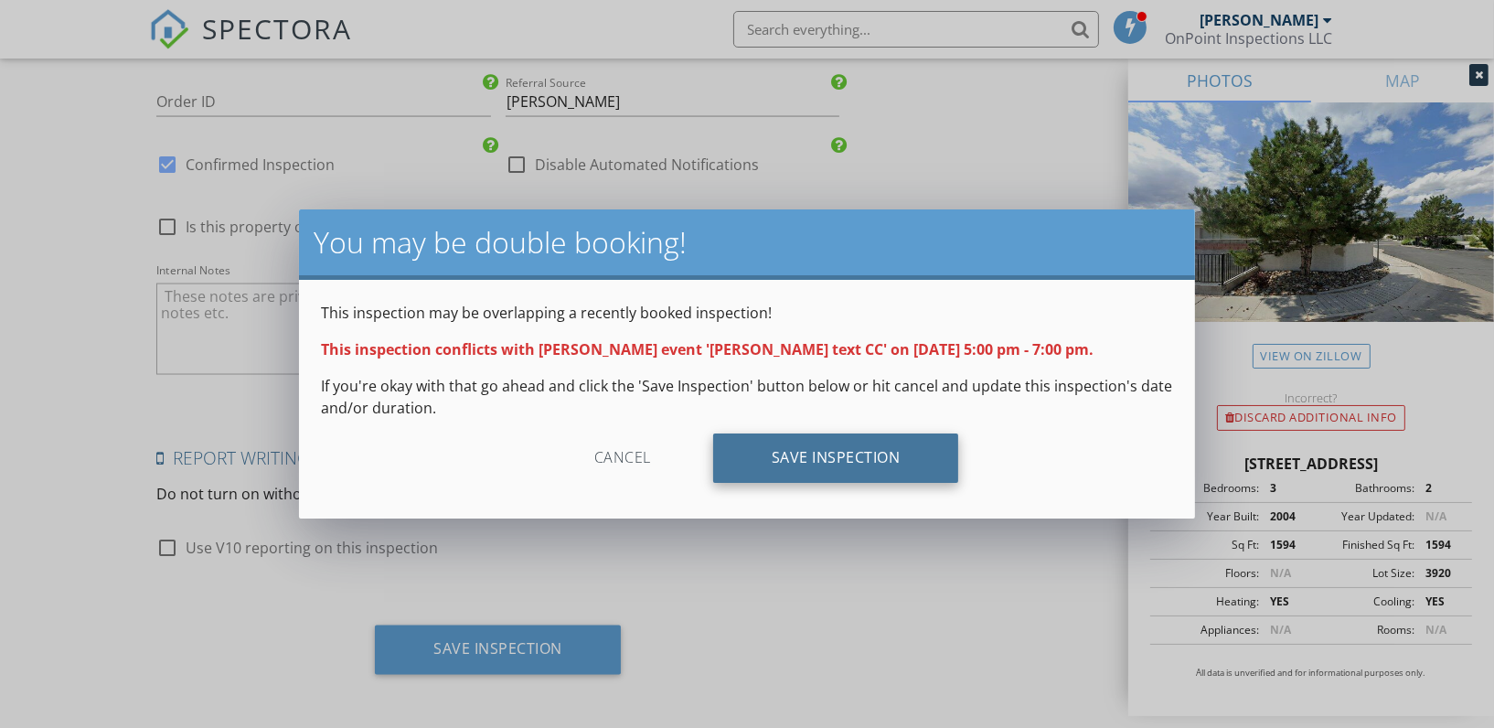
click at [827, 439] on div "Save Inspection" at bounding box center [836, 457] width 246 height 49
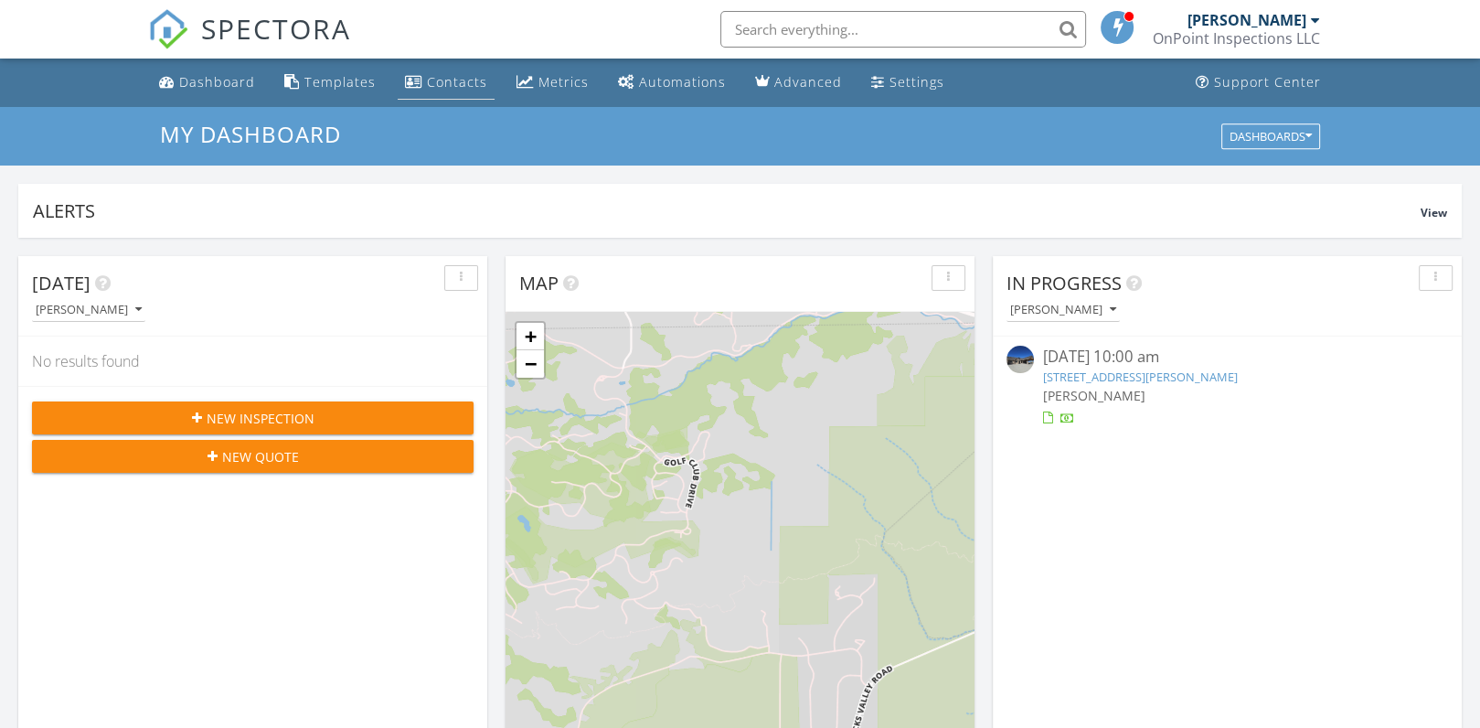
click at [446, 76] on div "Contacts" at bounding box center [457, 81] width 60 height 17
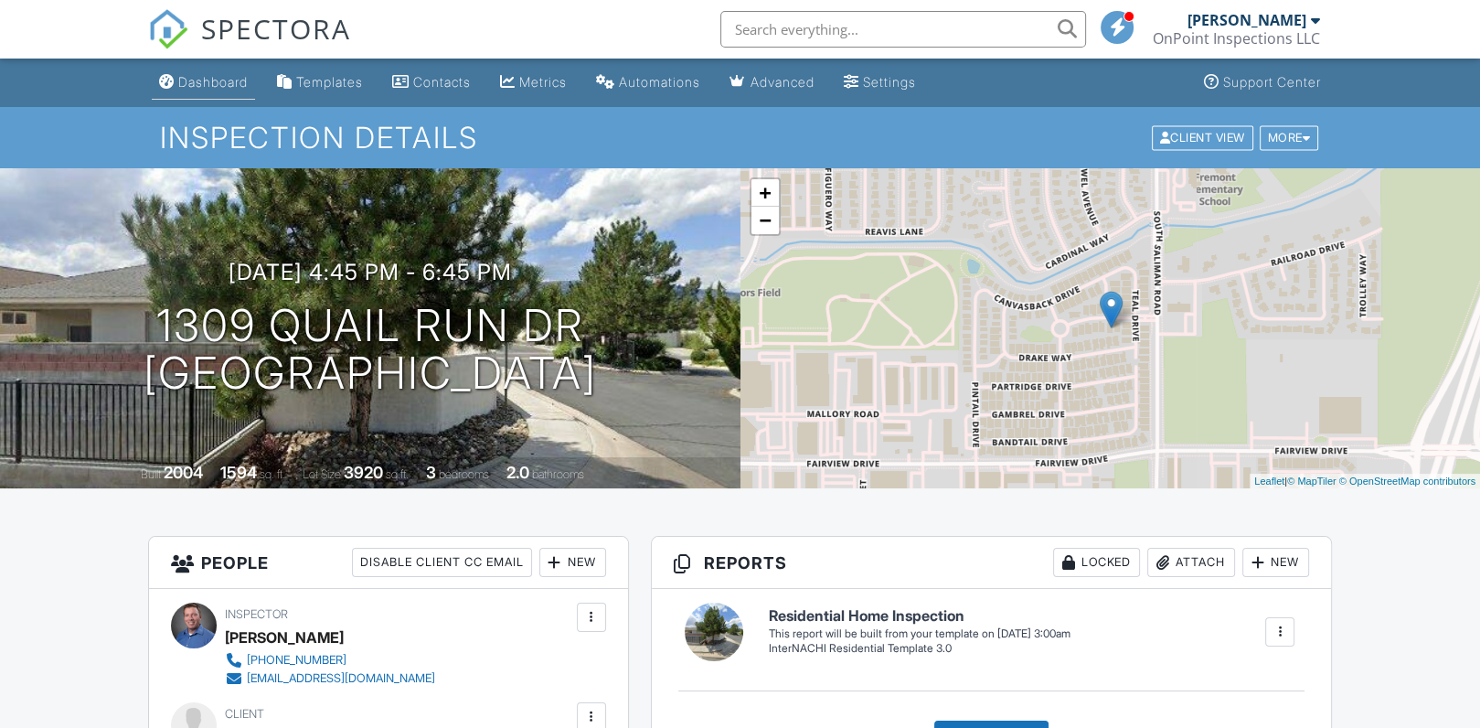
click at [210, 80] on div "Dashboard" at bounding box center [212, 82] width 69 height 16
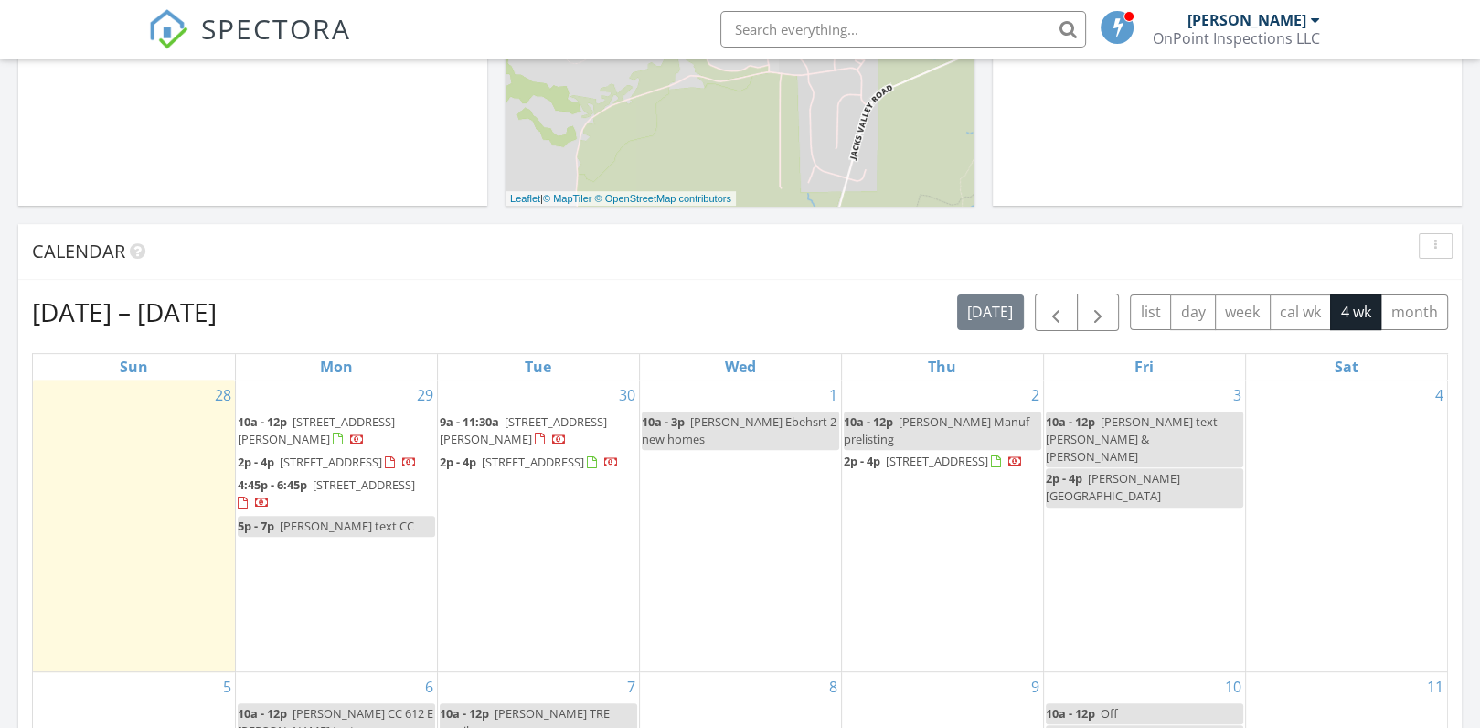
scroll to position [577, 0]
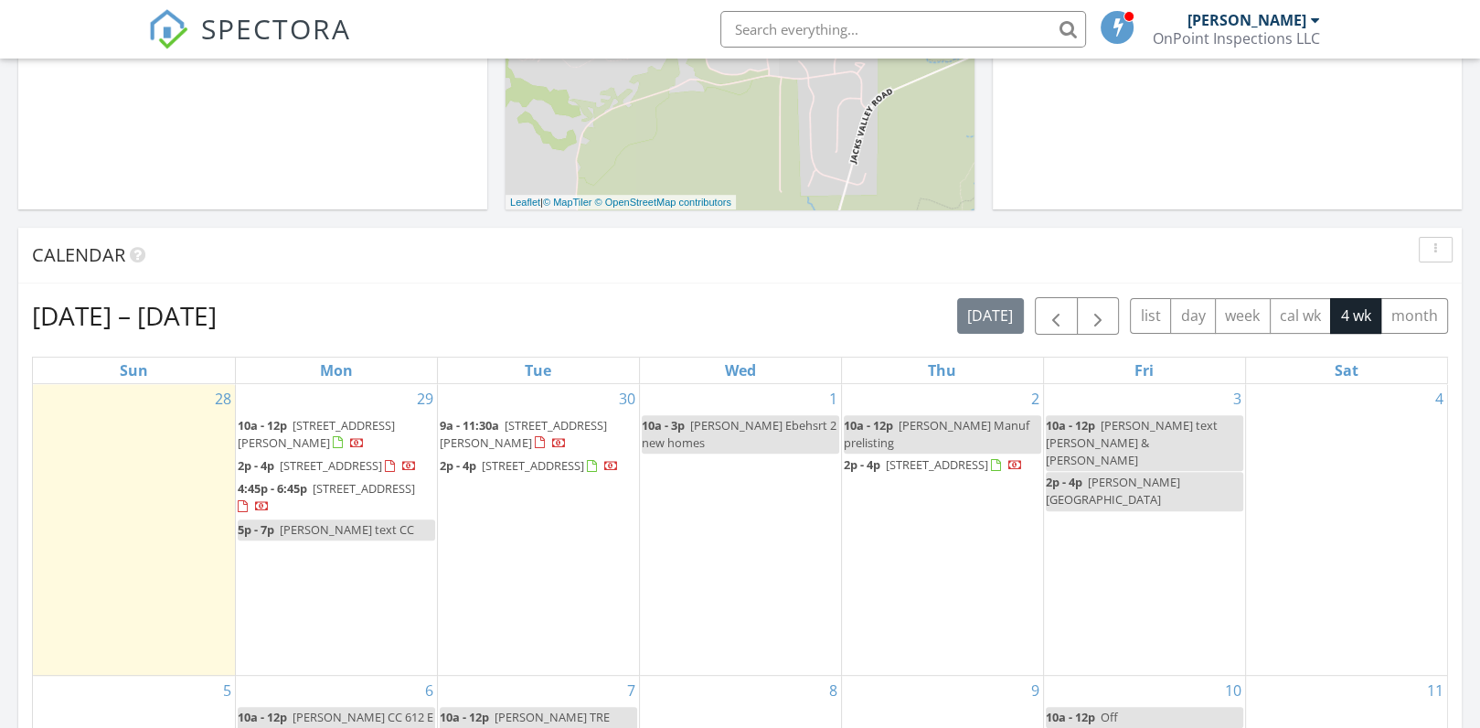
click at [342, 538] on span "[PERSON_NAME] text CC" at bounding box center [347, 529] width 134 height 16
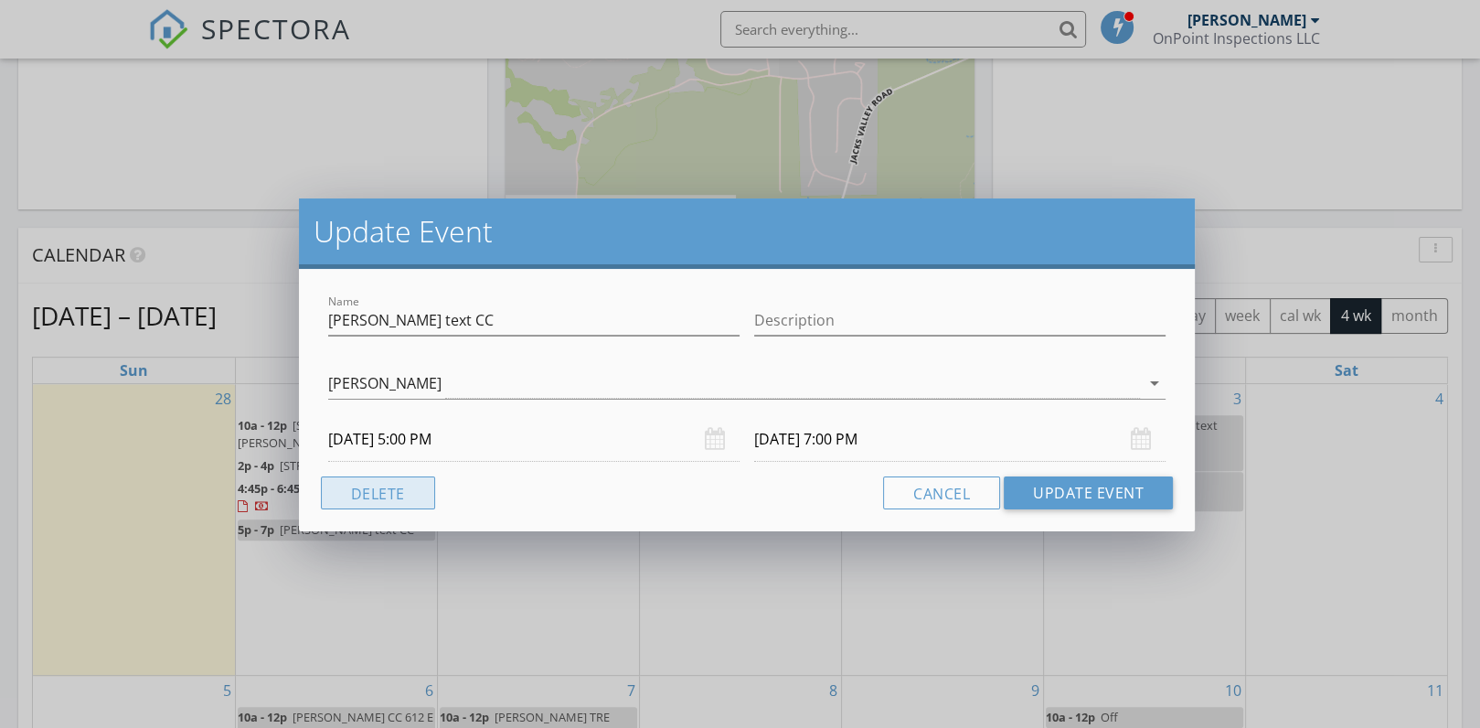
click at [410, 495] on button "Delete" at bounding box center [378, 492] width 114 height 33
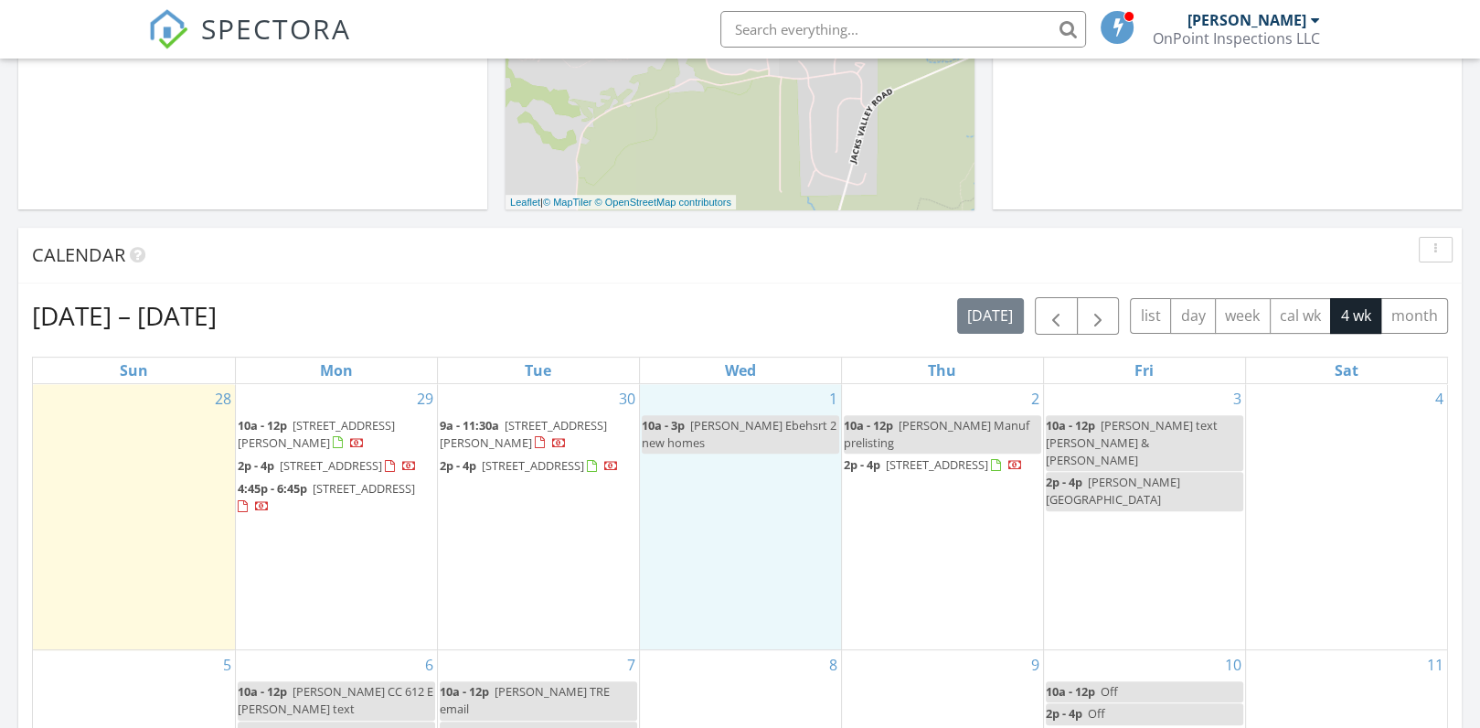
click at [732, 613] on div "1 10a - 3p [PERSON_NAME] 2 new homes" at bounding box center [740, 517] width 201 height 266
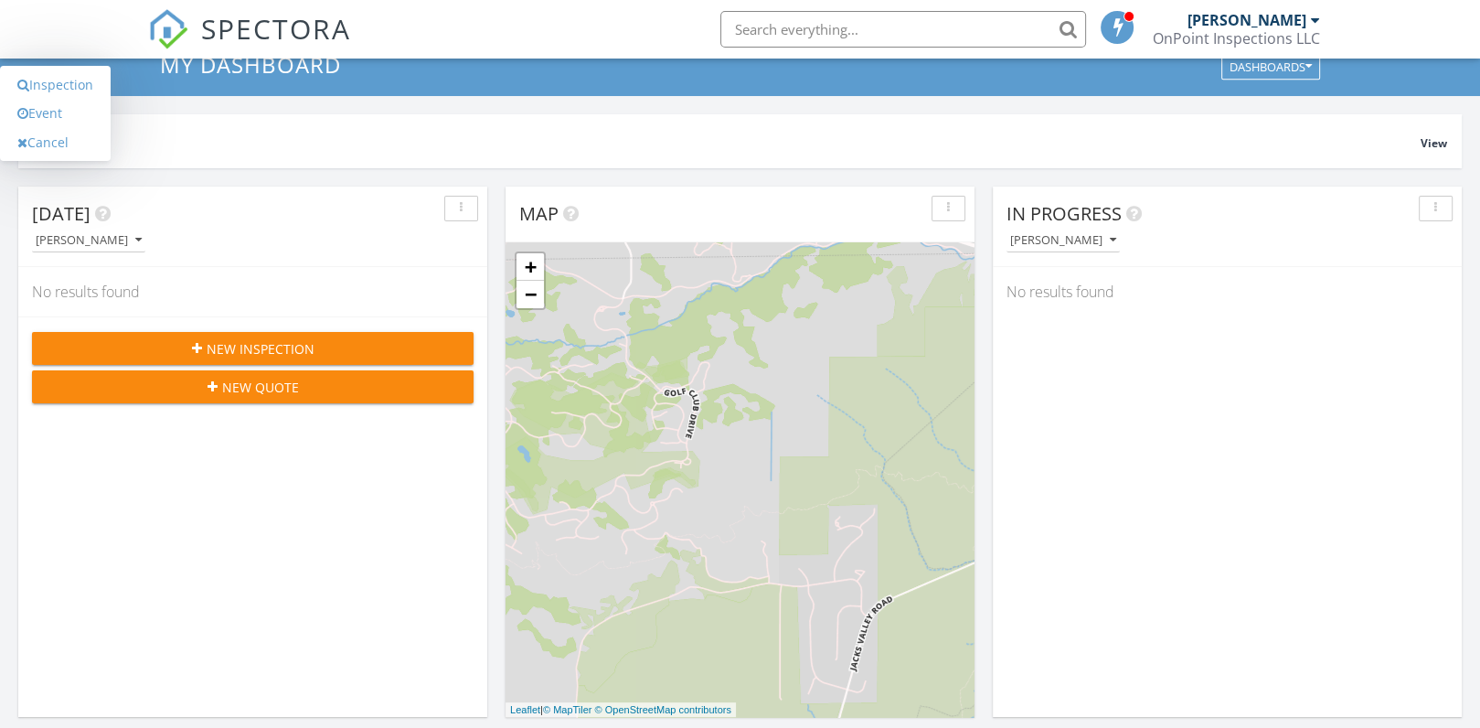
scroll to position [0, 0]
